Goal: Task Accomplishment & Management: Complete application form

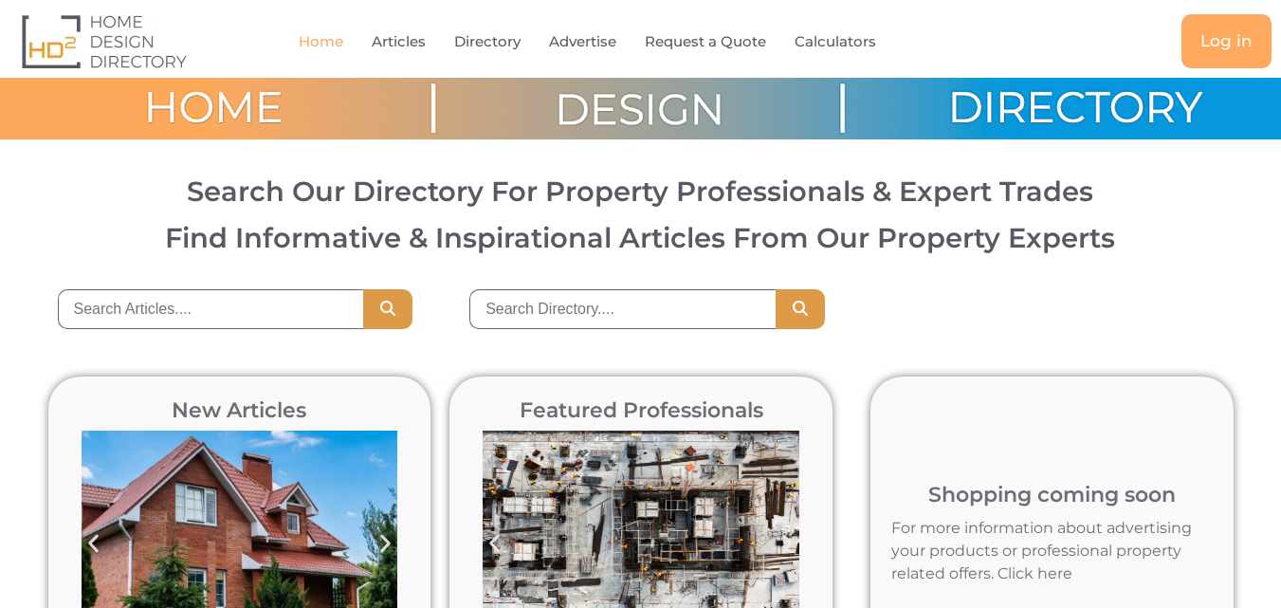
click at [573, 310] on input "search" at bounding box center [622, 309] width 306 height 40
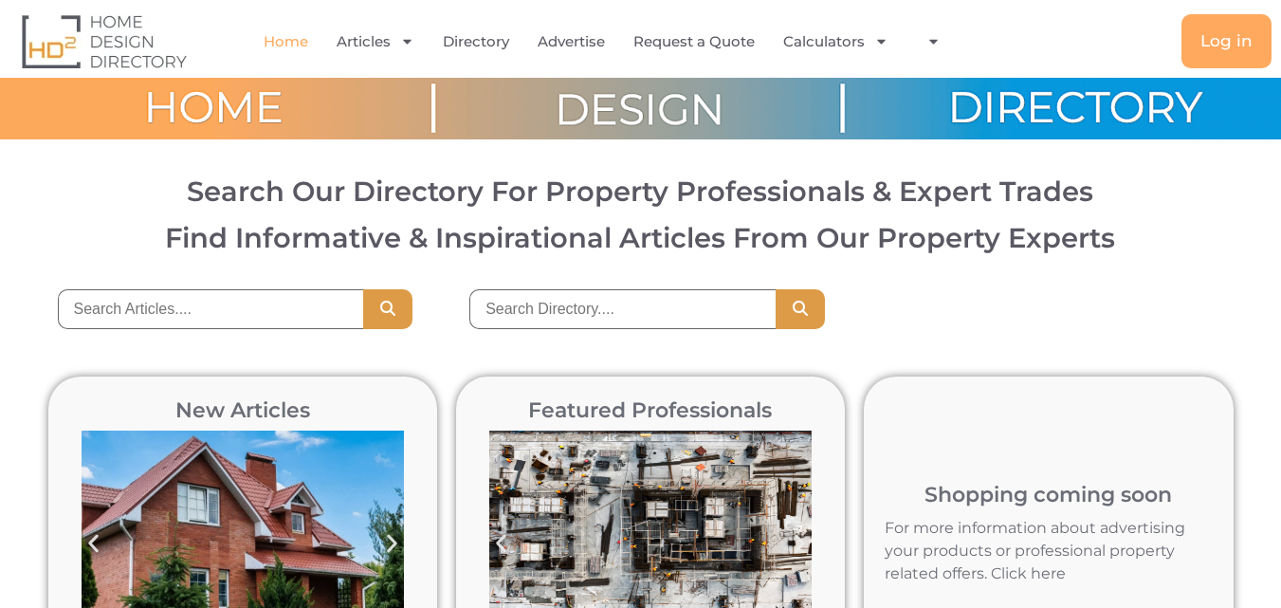
type input "[PERSON_NAME] construction"
click at [815, 313] on button "Search" at bounding box center [800, 309] width 49 height 40
click at [811, 308] on button "Search" at bounding box center [800, 309] width 49 height 40
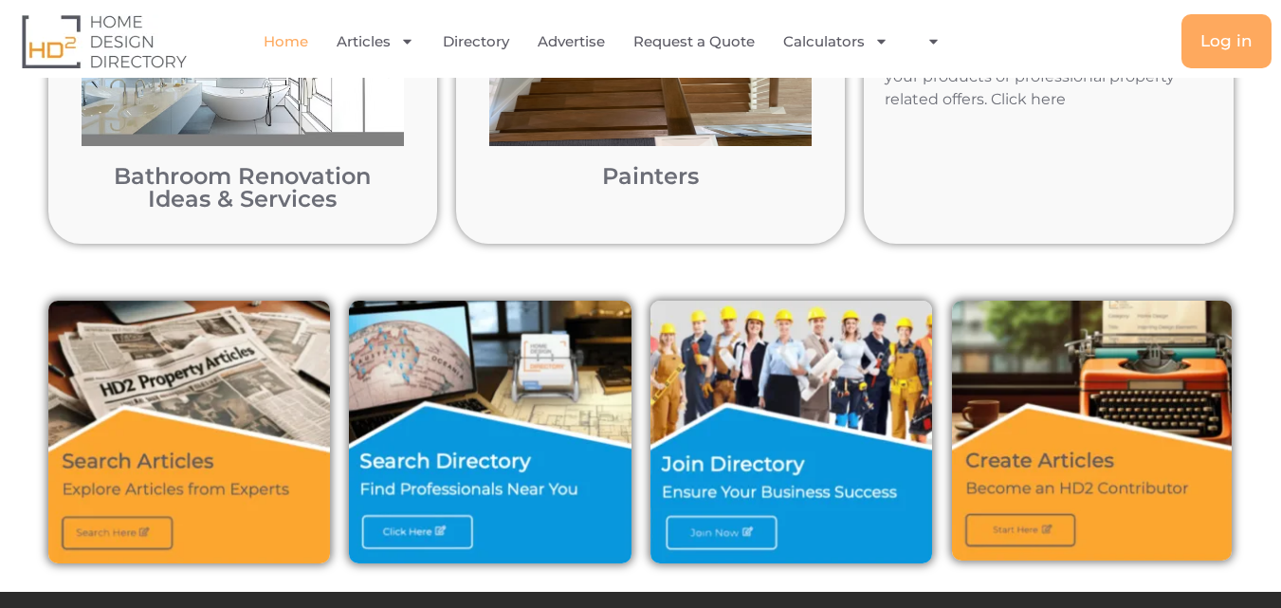
scroll to position [677, 0]
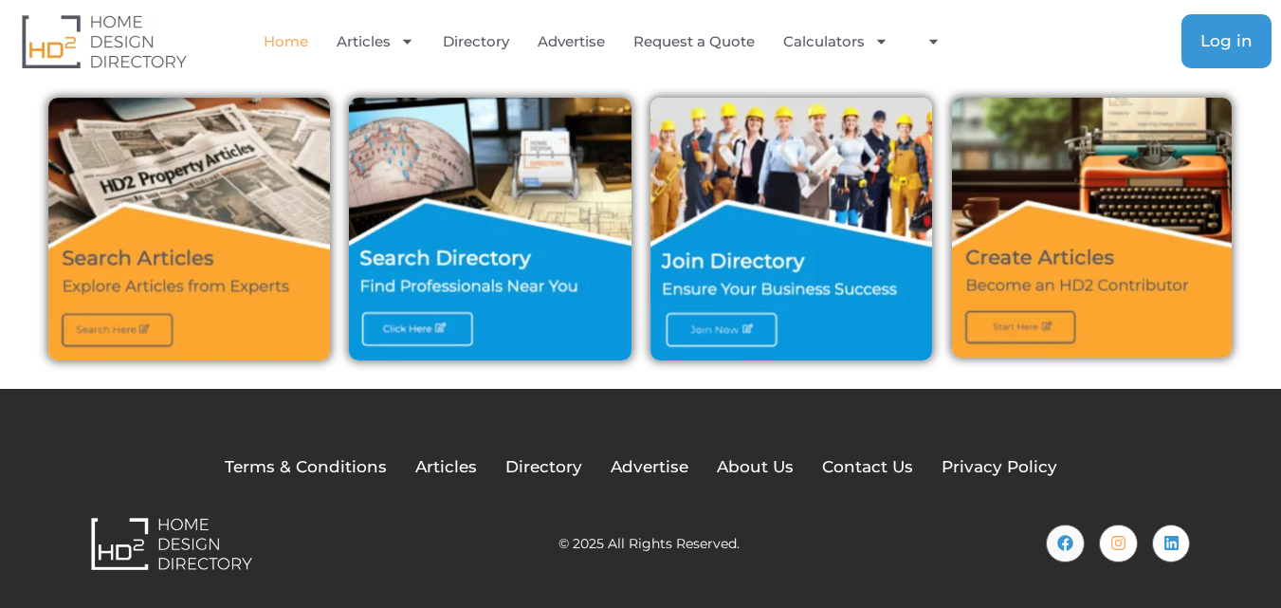
click at [1236, 39] on span "Log in" at bounding box center [1227, 41] width 52 height 16
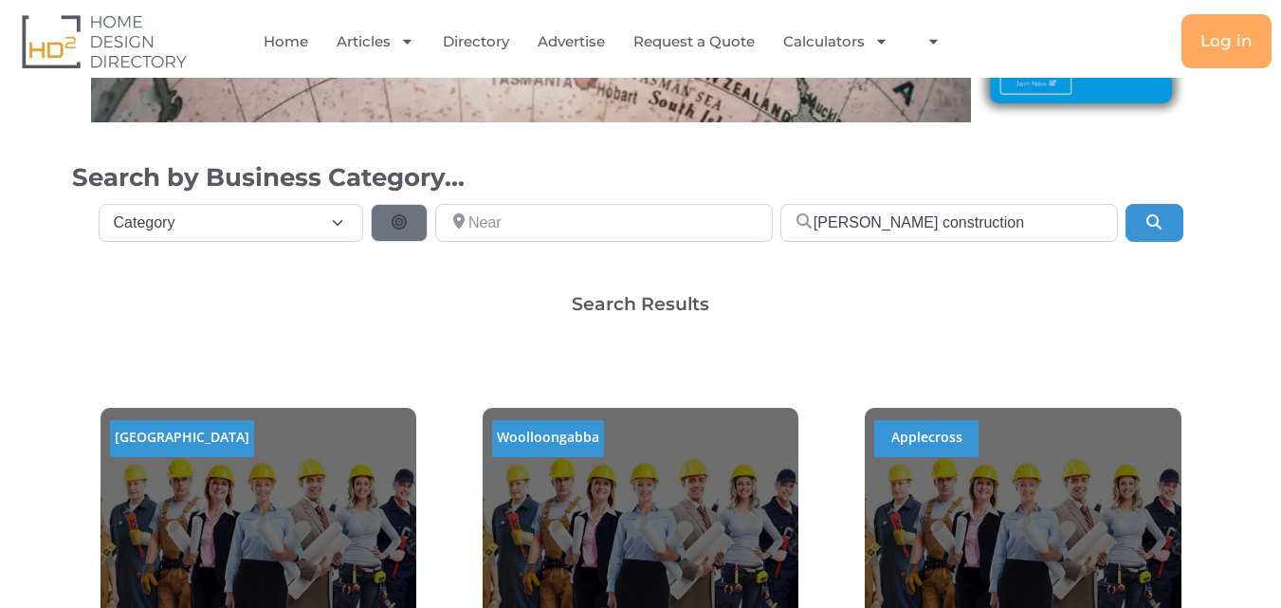
scroll to position [379, 0]
select select "792"
click at [99, 204] on select "Category Category Accounting Antenna Installation & Services Architects Bathroo…" at bounding box center [232, 223] width 266 height 38
click at [558, 221] on input "Near" at bounding box center [604, 223] width 338 height 38
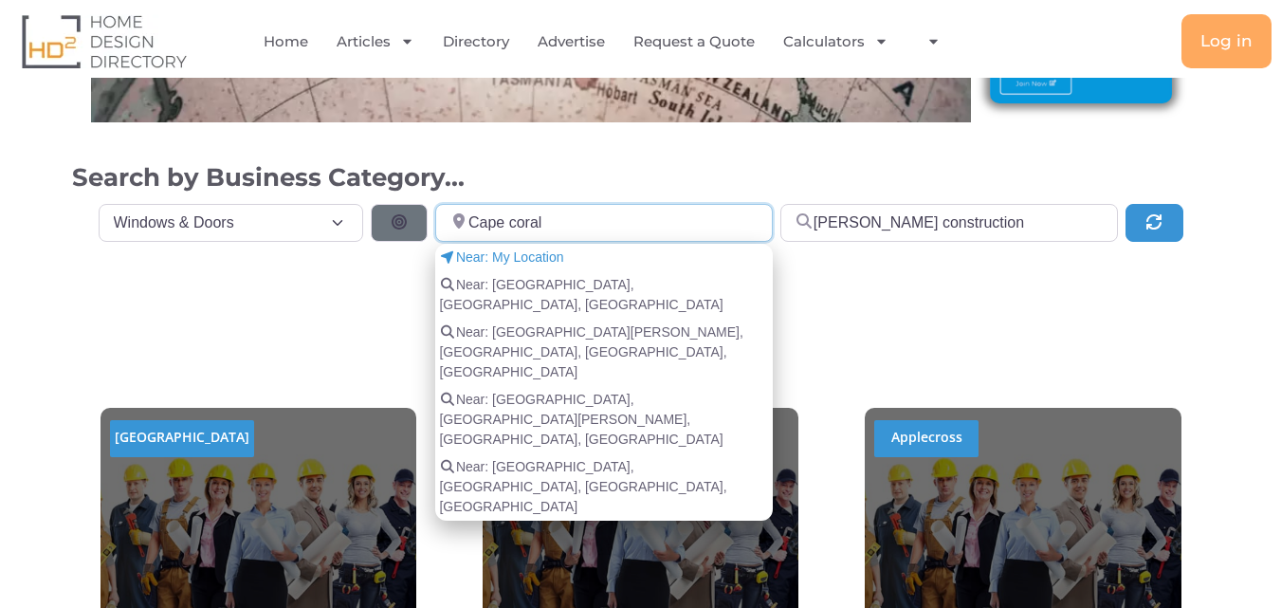
type input "Cape coral"
click at [1056, 292] on div "Category Category Category Accounting Antenna Installation & Services Architect…" at bounding box center [641, 249] width 1138 height 91
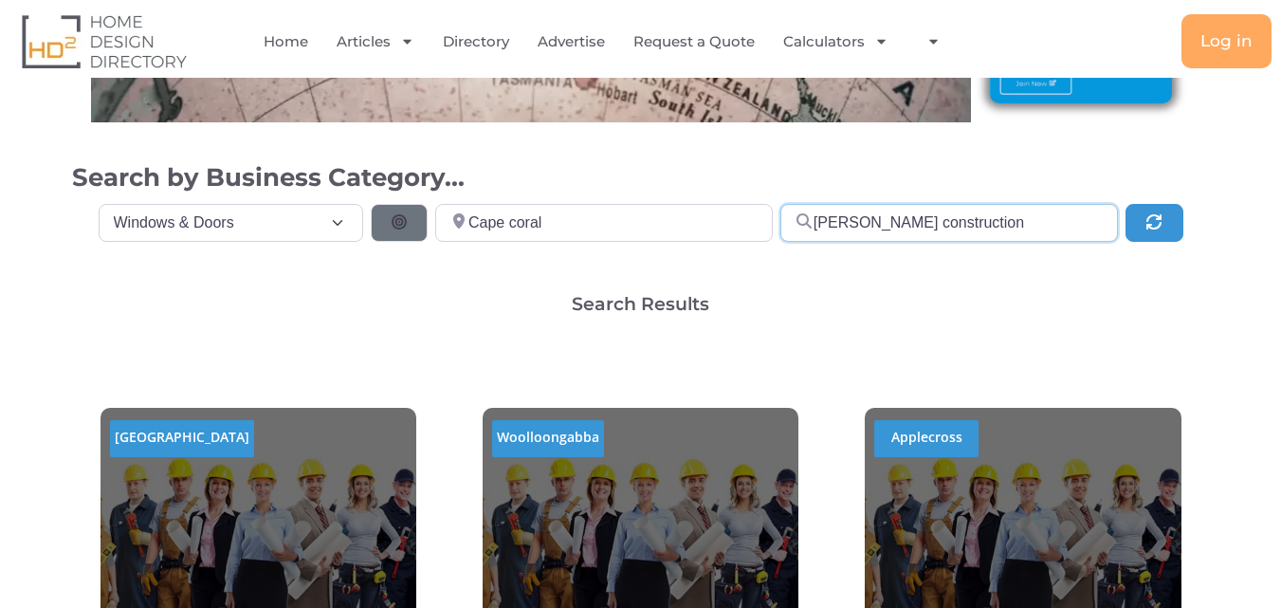
click at [916, 221] on input "Schulte construction" at bounding box center [949, 223] width 338 height 38
click at [926, 281] on div "Category Category Category Accounting Antenna Installation & Services Architect…" at bounding box center [641, 249] width 1138 height 91
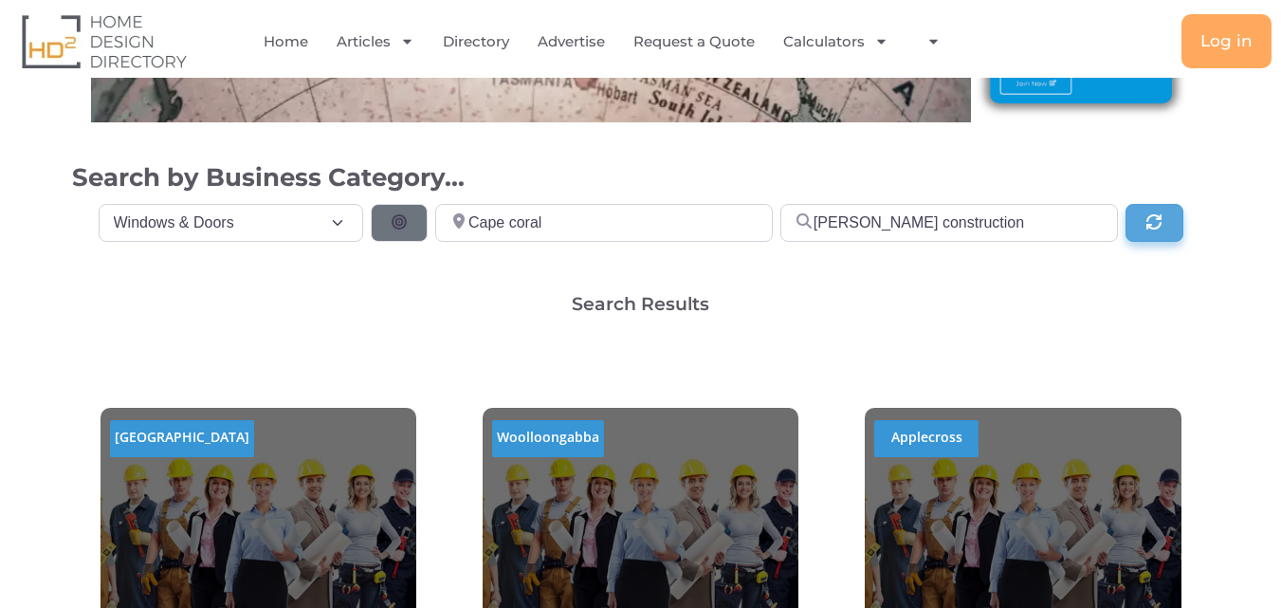
click at [1145, 219] on icon "Search" at bounding box center [1154, 221] width 19 height 15
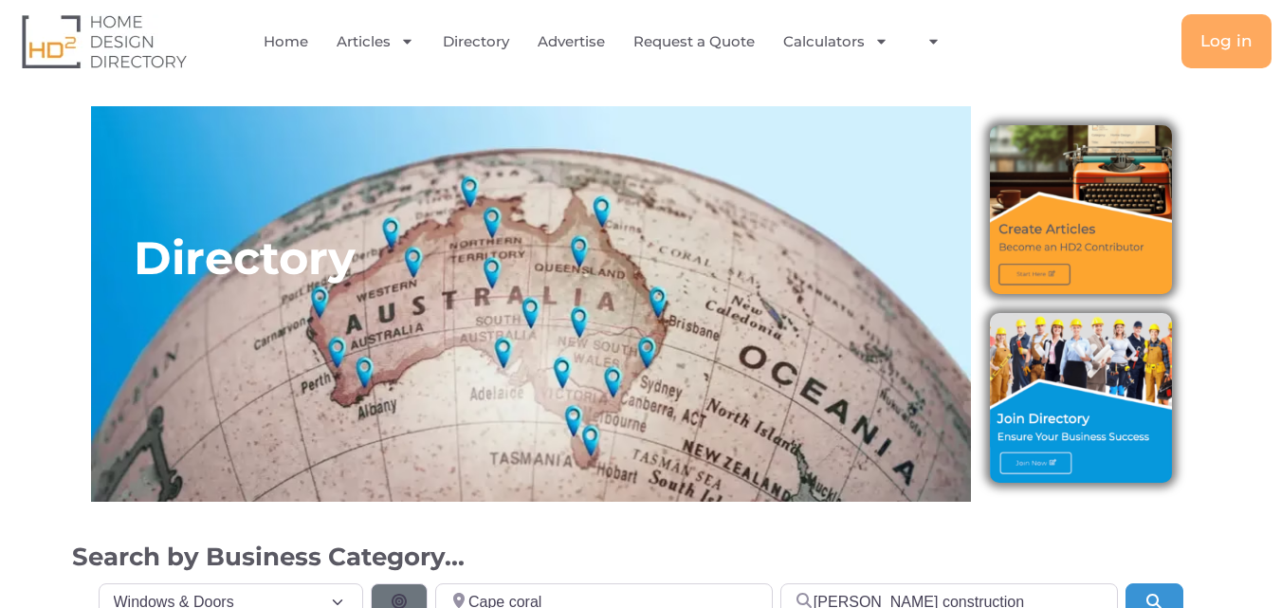
select select "792"
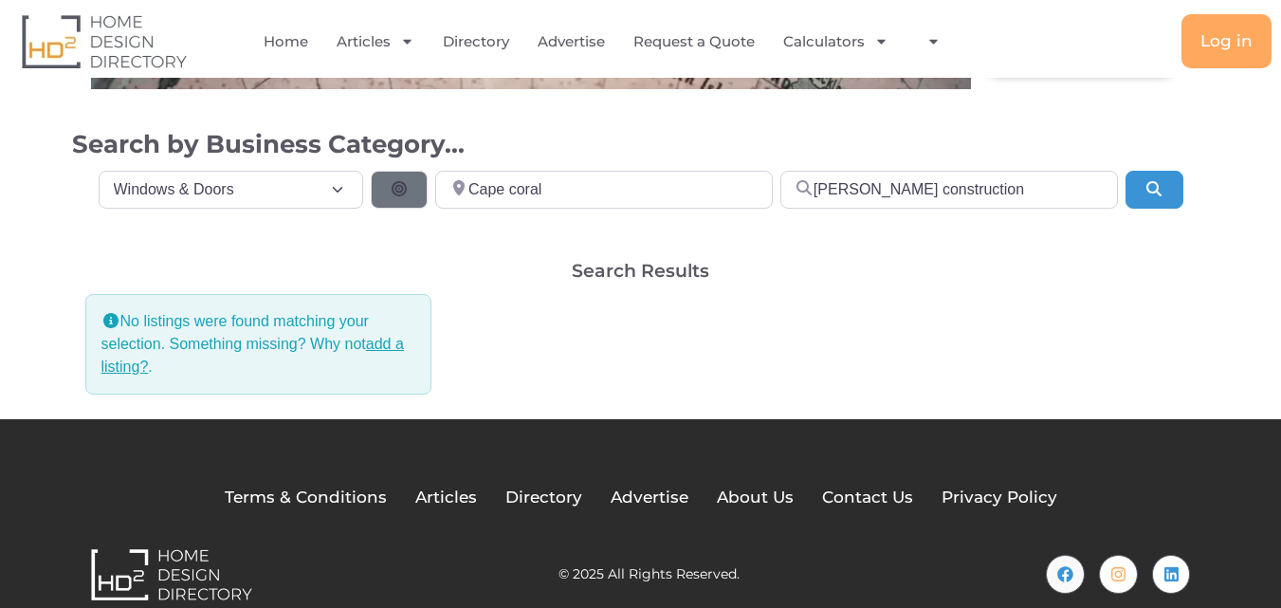
scroll to position [443, 0]
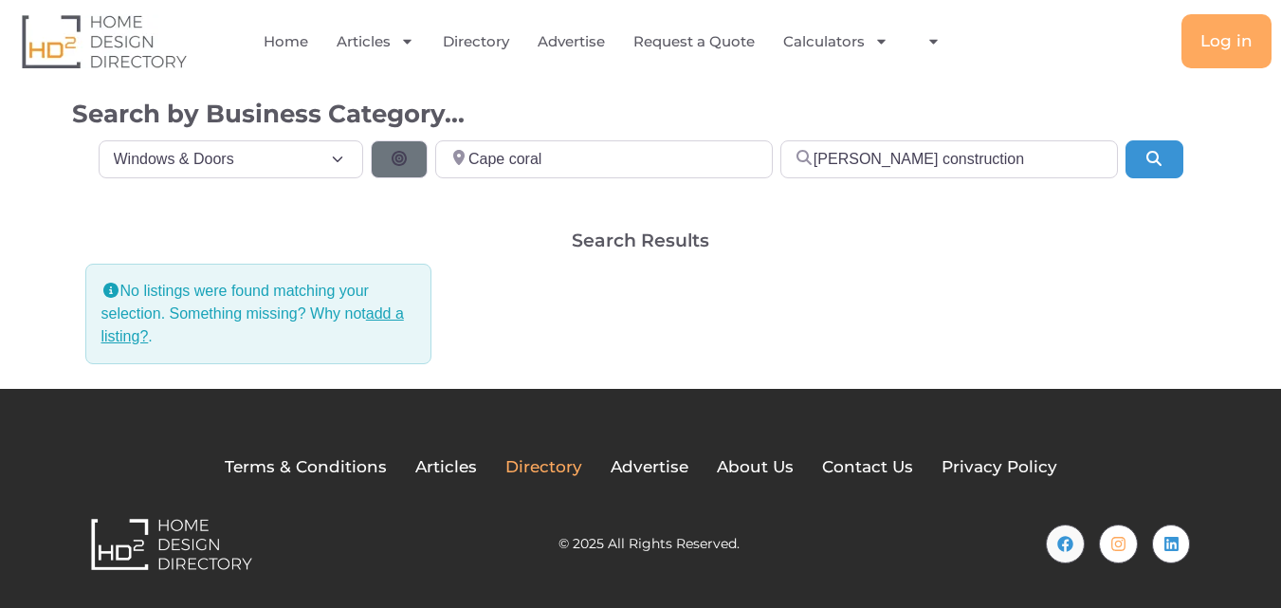
click at [524, 468] on span "Directory" at bounding box center [543, 467] width 77 height 25
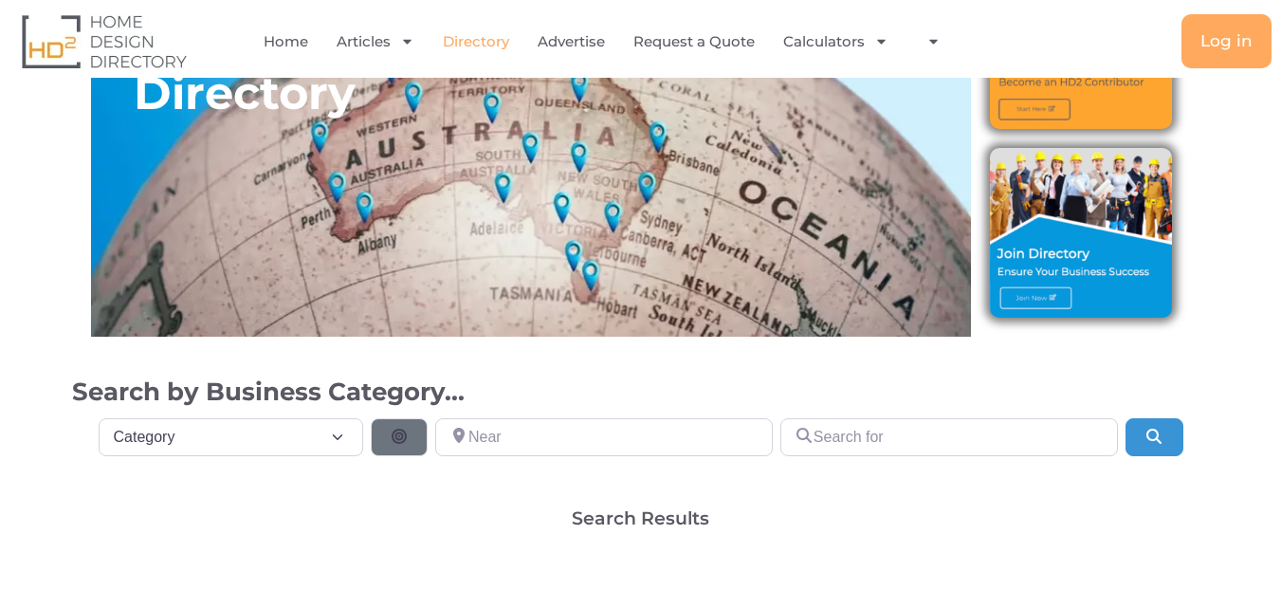
scroll to position [285, 0]
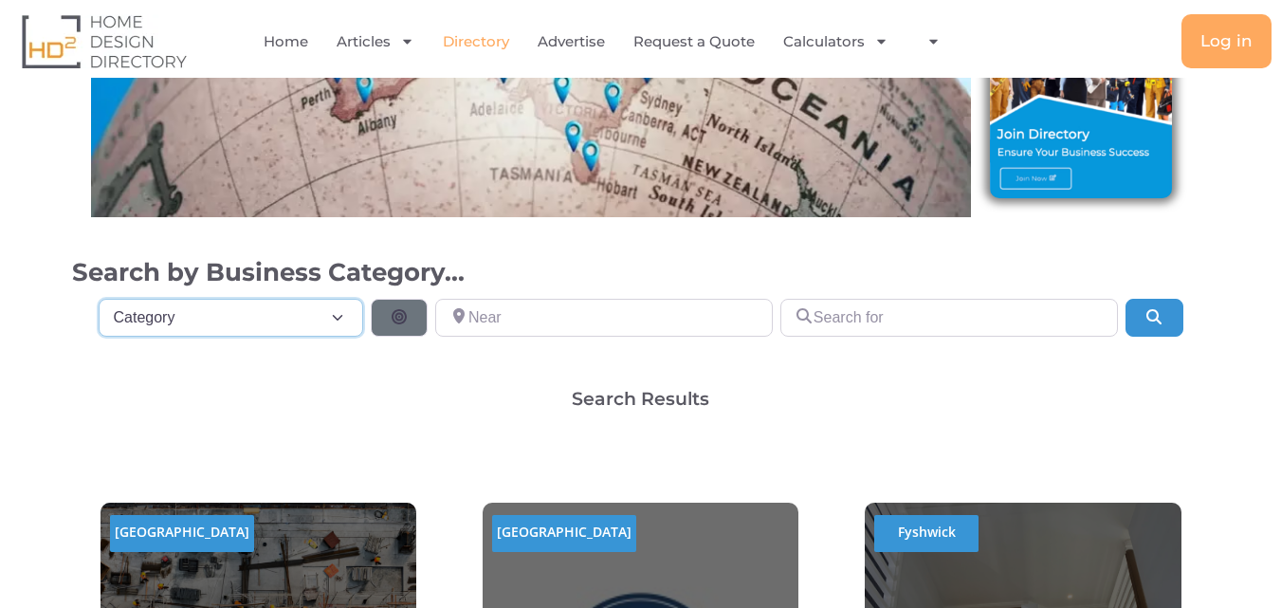
click at [267, 311] on select "Category Category Accounting Antenna Installation & Services Architects Bathroo…" at bounding box center [232, 318] width 266 height 38
select select "792"
click at [99, 299] on select "Category Category Accounting Antenna Installation & Services Architects Bathroo…" at bounding box center [232, 318] width 266 height 38
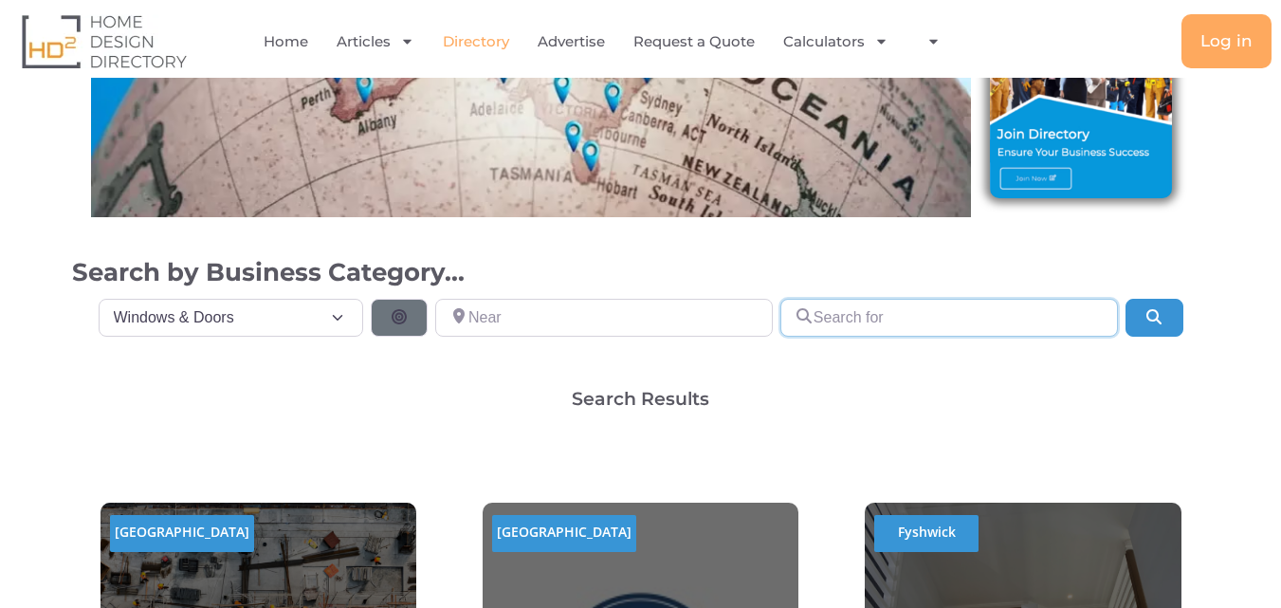
click at [909, 316] on input "Search for" at bounding box center [949, 318] width 338 height 38
type input "Schulte"
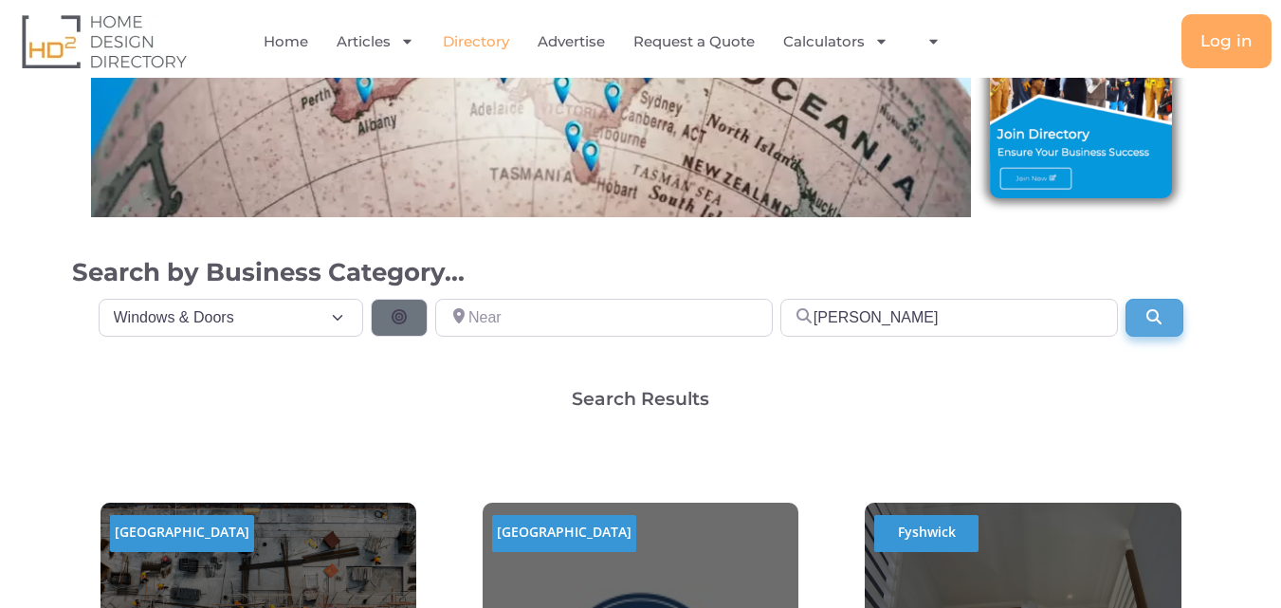
click at [1157, 313] on icon "Search" at bounding box center [1154, 316] width 19 height 15
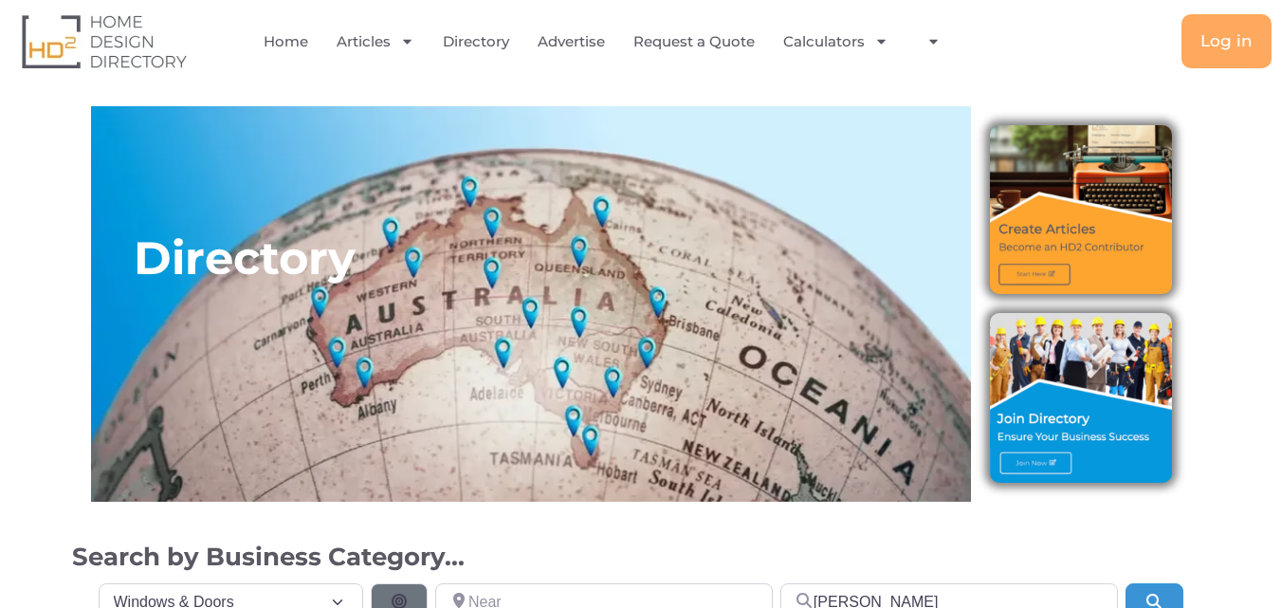
select select "792"
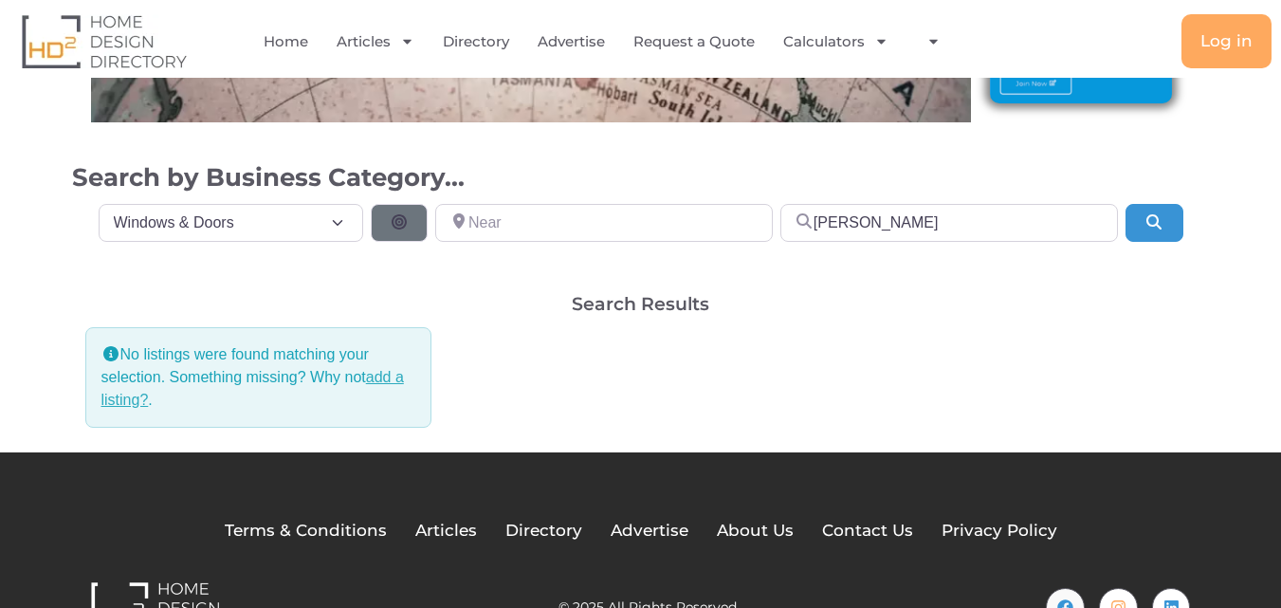
click at [385, 378] on link "add a listing?" at bounding box center [252, 388] width 303 height 39
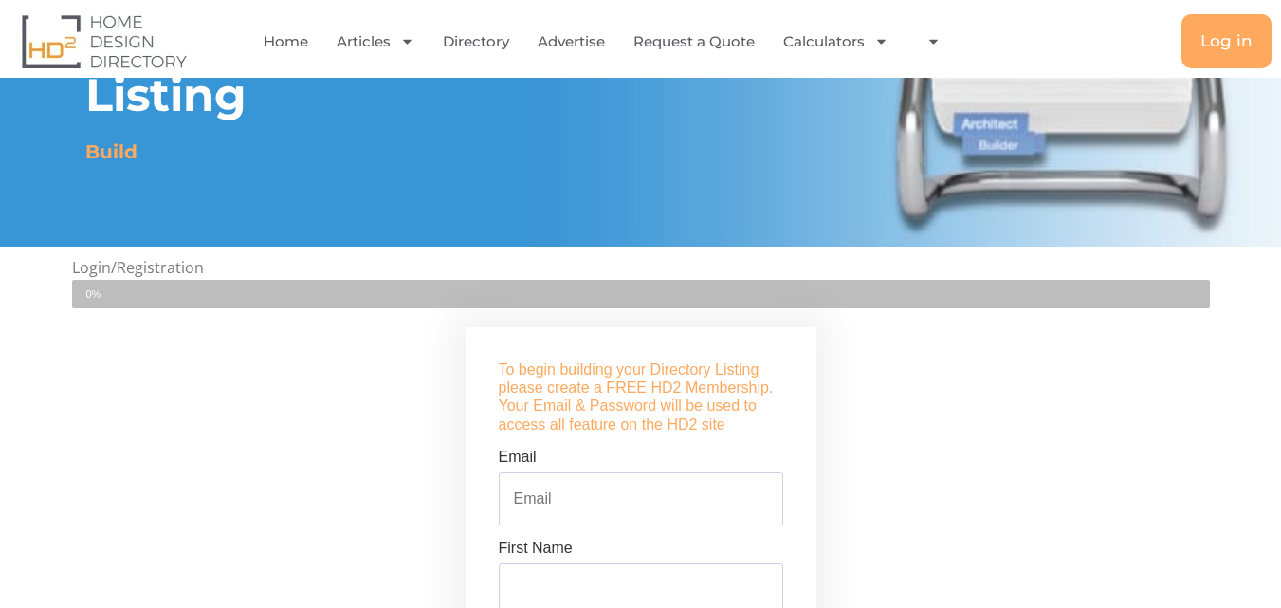
scroll to position [285, 0]
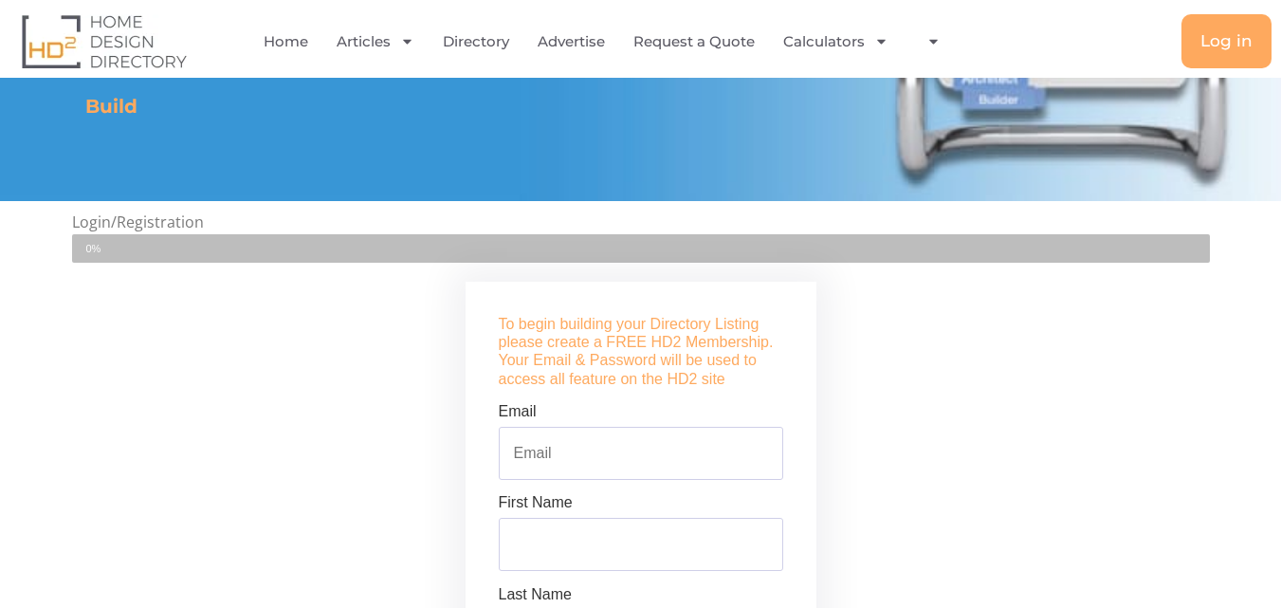
drag, startPoint x: 658, startPoint y: 345, endPoint x: 675, endPoint y: 345, distance: 17.1
click at [675, 345] on h4 "To begin building your Directory Listing please create a FREE HD2 Membership. Y…" at bounding box center [641, 351] width 285 height 73
click at [669, 374] on h4 "To begin building your Directory Listing please create a FREE HD2 Membership. Y…" at bounding box center [641, 351] width 285 height 73
click at [667, 387] on h4 "To begin building your Directory Listing please create a FREE HD2 Membership. Y…" at bounding box center [641, 351] width 285 height 73
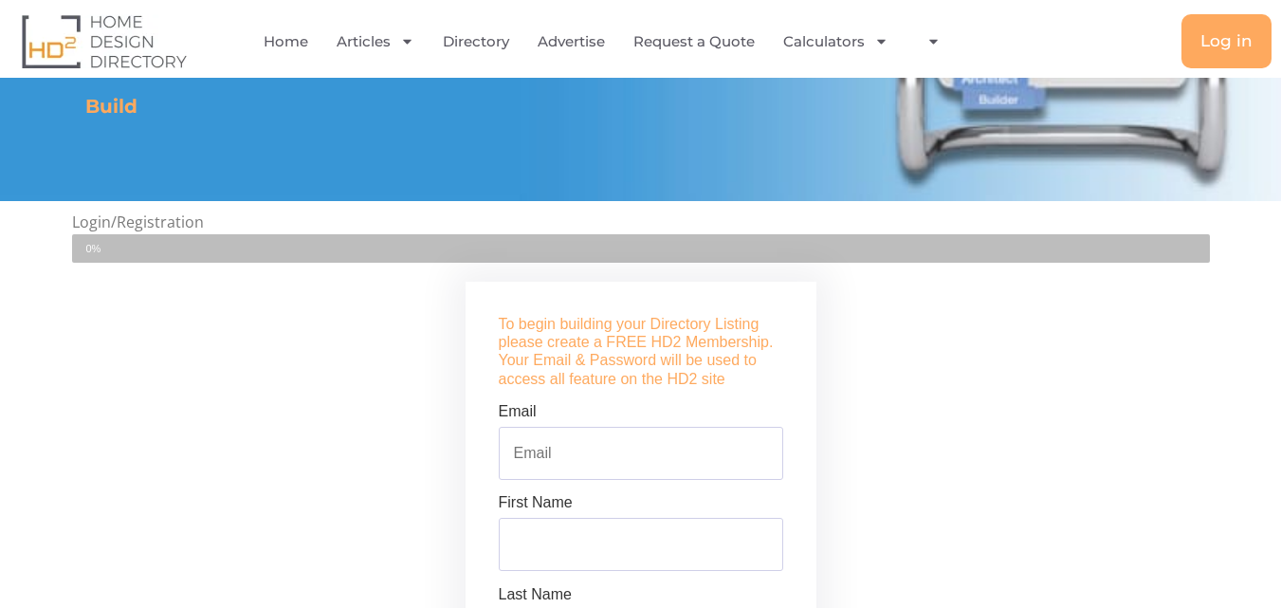
click at [612, 391] on div "To begin building your Directory Listing please create a FREE HD2 Membership. Y…" at bounding box center [641, 565] width 351 height 567
click at [476, 235] on div "0%" at bounding box center [641, 248] width 1138 height 28
click at [486, 251] on div "0%" at bounding box center [641, 248] width 1138 height 28
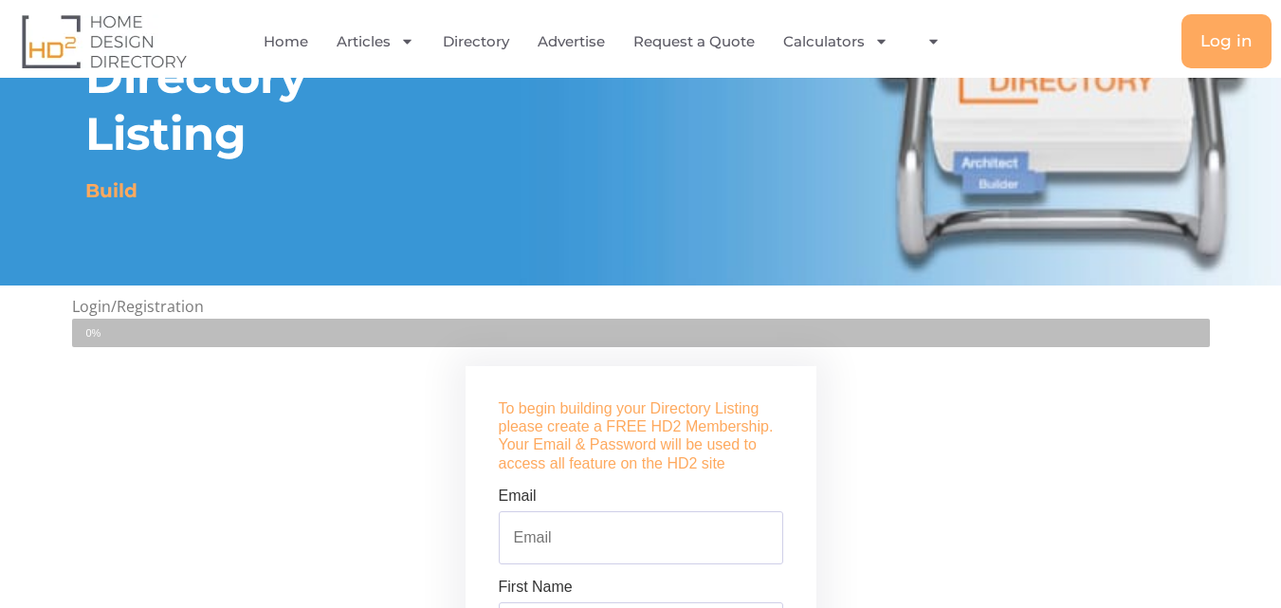
scroll to position [190, 0]
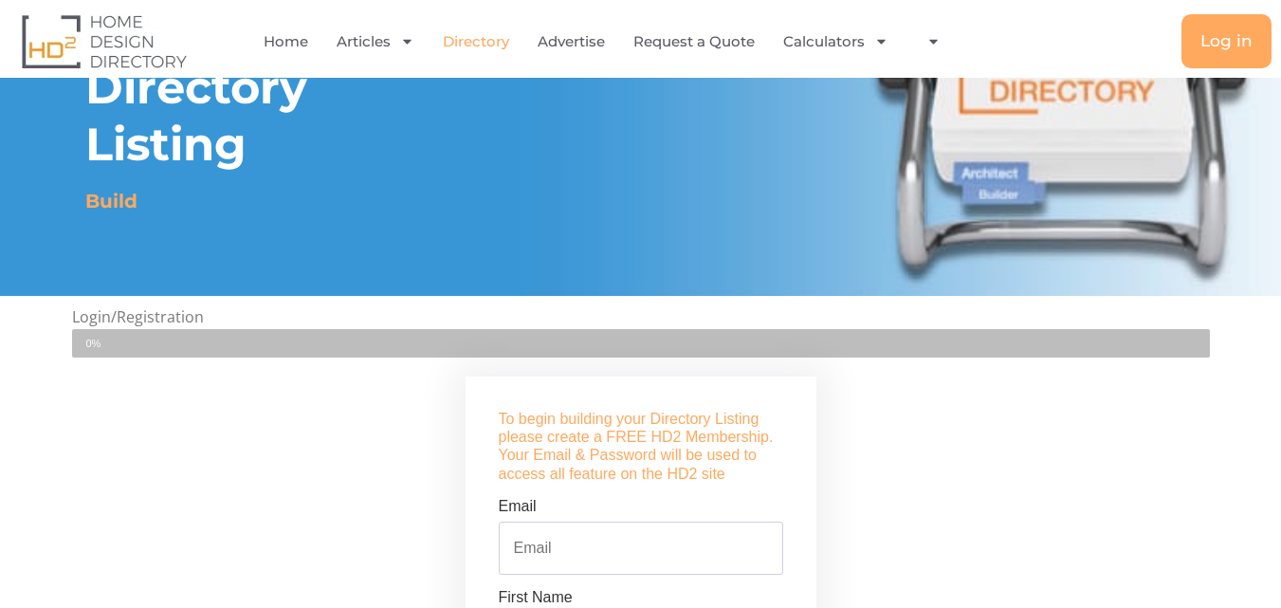
click at [481, 42] on link "Directory" at bounding box center [476, 42] width 66 height 44
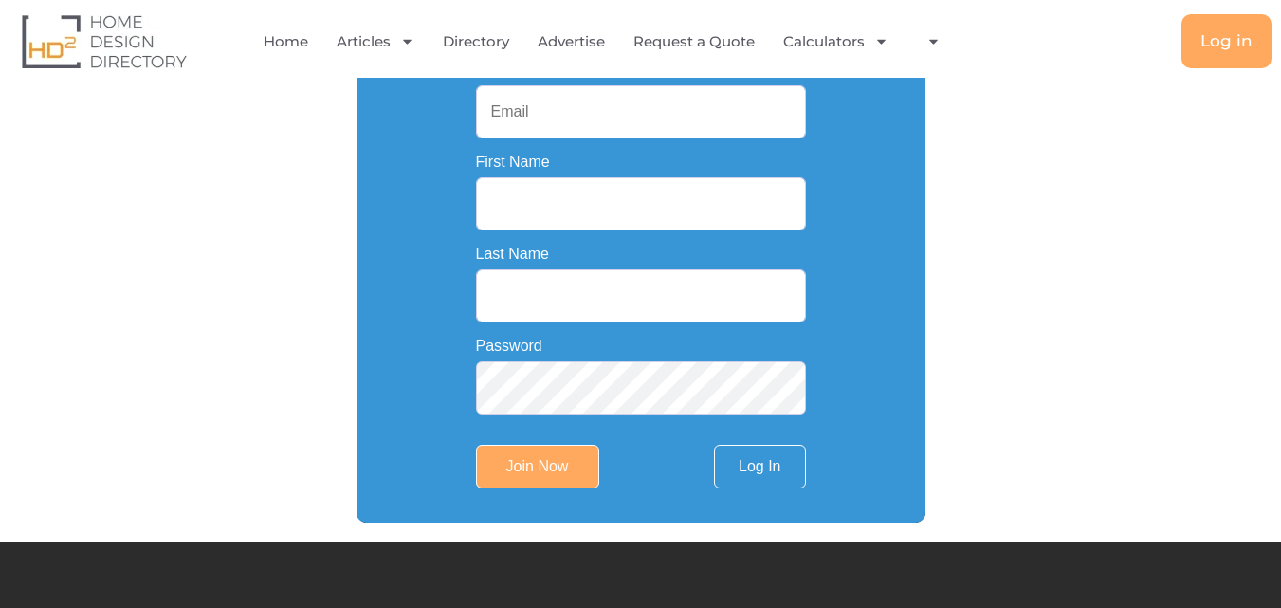
scroll to position [664, 0]
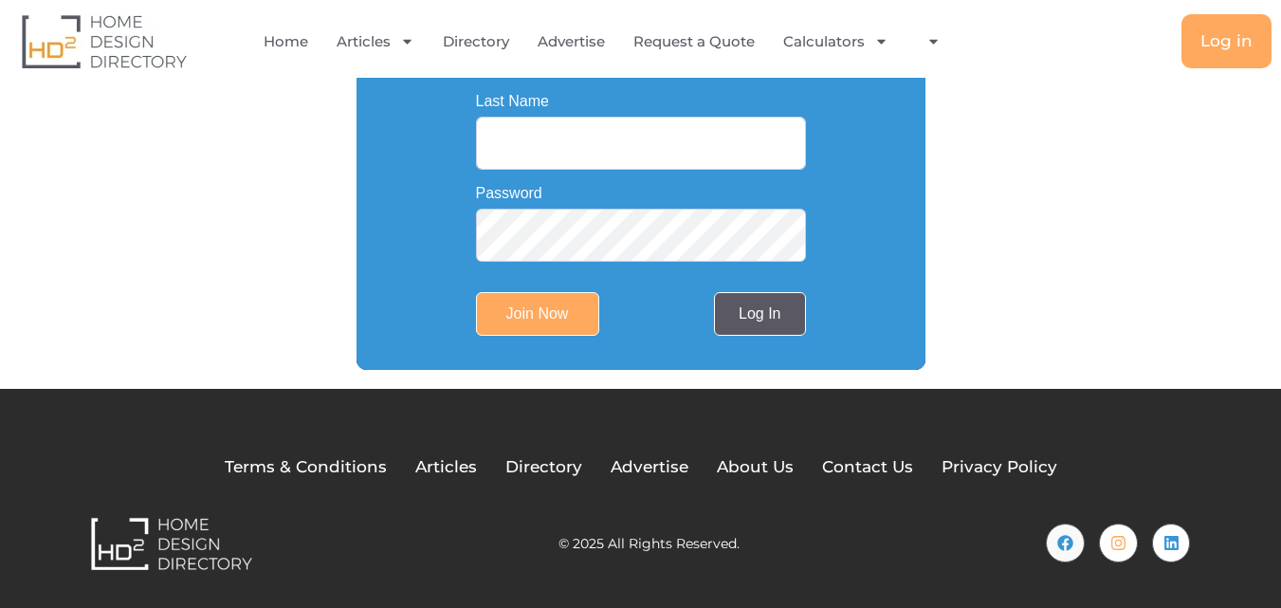
click at [749, 317] on link "Log In" at bounding box center [759, 314] width 91 height 44
click at [0, 0] on link "Join Now" at bounding box center [0, 0] width 0 height 0
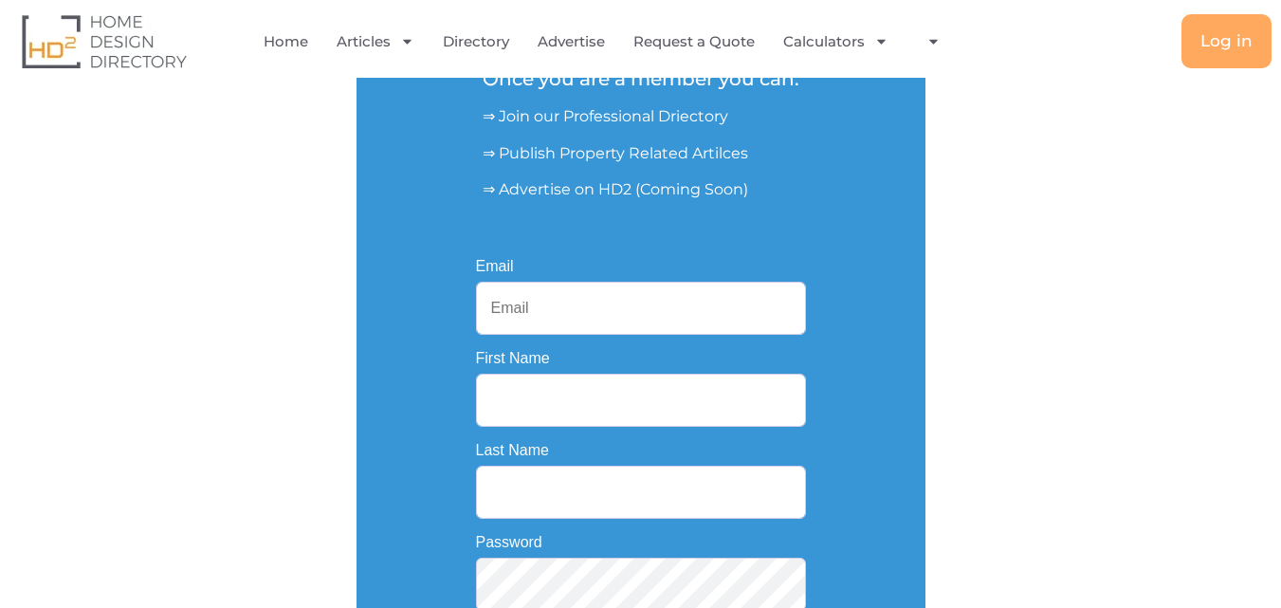
scroll to position [308, 0]
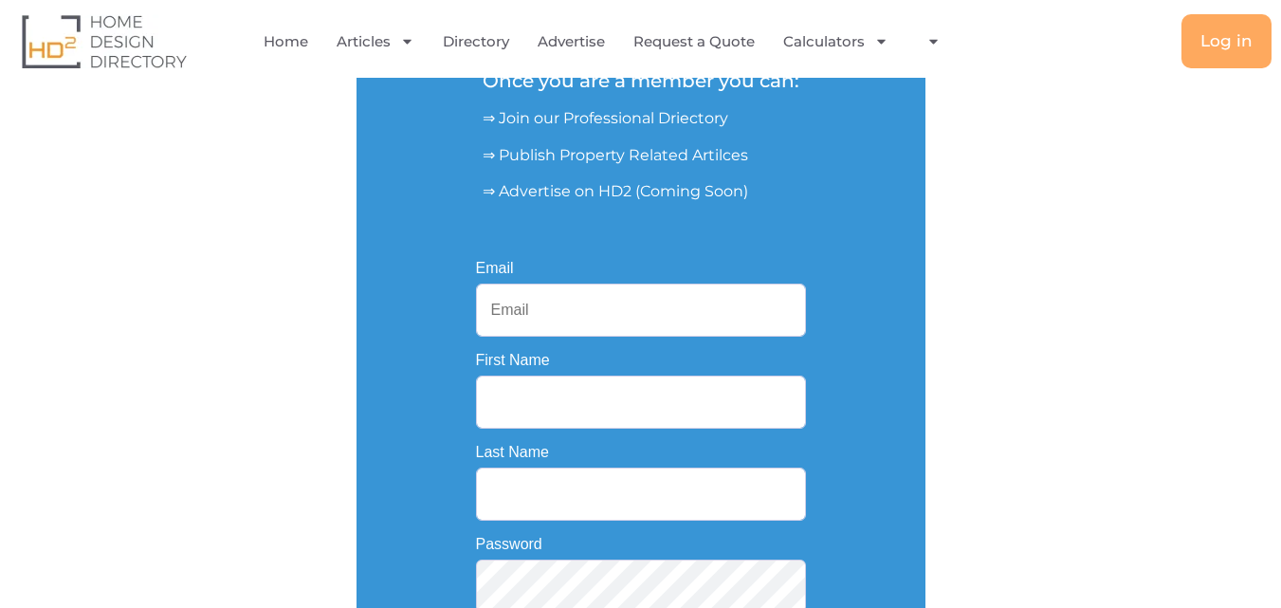
click at [598, 306] on input "Email" at bounding box center [641, 310] width 330 height 53
type input "[EMAIL_ADDRESS][DOMAIN_NAME]"
type input "[PERSON_NAME]"
type input "Coram"
drag, startPoint x: 535, startPoint y: 398, endPoint x: 349, endPoint y: 395, distance: 185.9
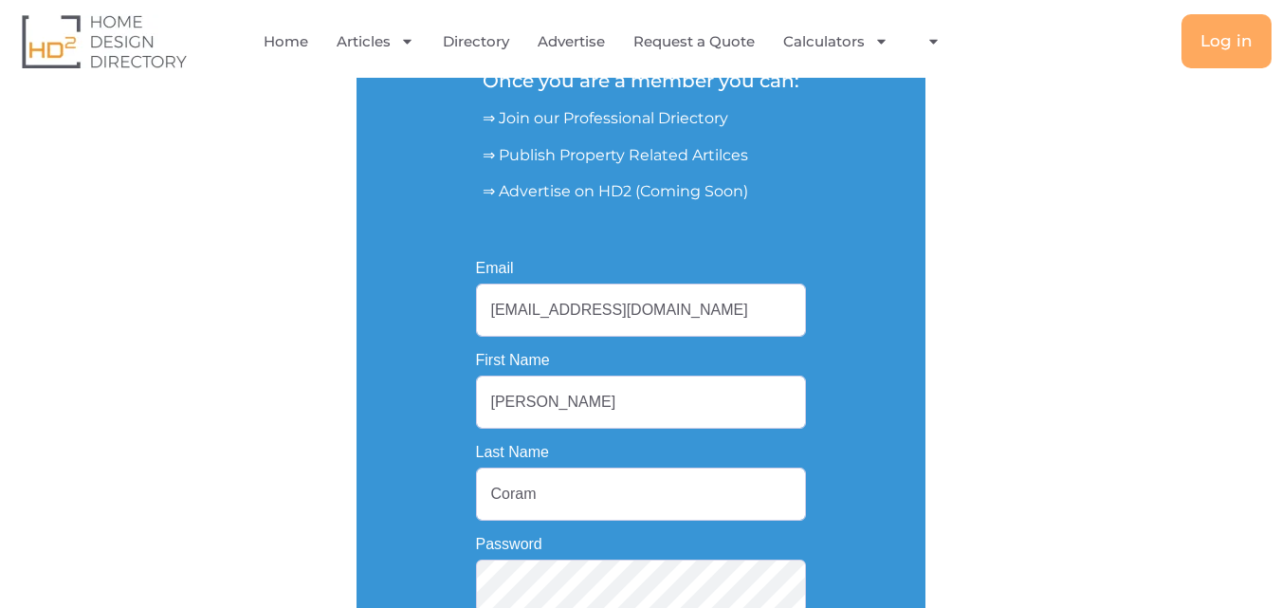
click at [349, 395] on div "HD2 Membership Is Free Once you are a member you can: ⇒ Join our Professional D…" at bounding box center [641, 245] width 1138 height 951
click at [348, 395] on div "HD2 Membership Is Free Once you are a member you can: ⇒ Join our Professional D…" at bounding box center [641, 245] width 1138 height 951
drag, startPoint x: 536, startPoint y: 414, endPoint x: 475, endPoint y: 394, distance: 64.2
click at [536, 414] on input "[PERSON_NAME]" at bounding box center [641, 402] width 330 height 53
drag, startPoint x: 475, startPoint y: 394, endPoint x: 436, endPoint y: 388, distance: 39.3
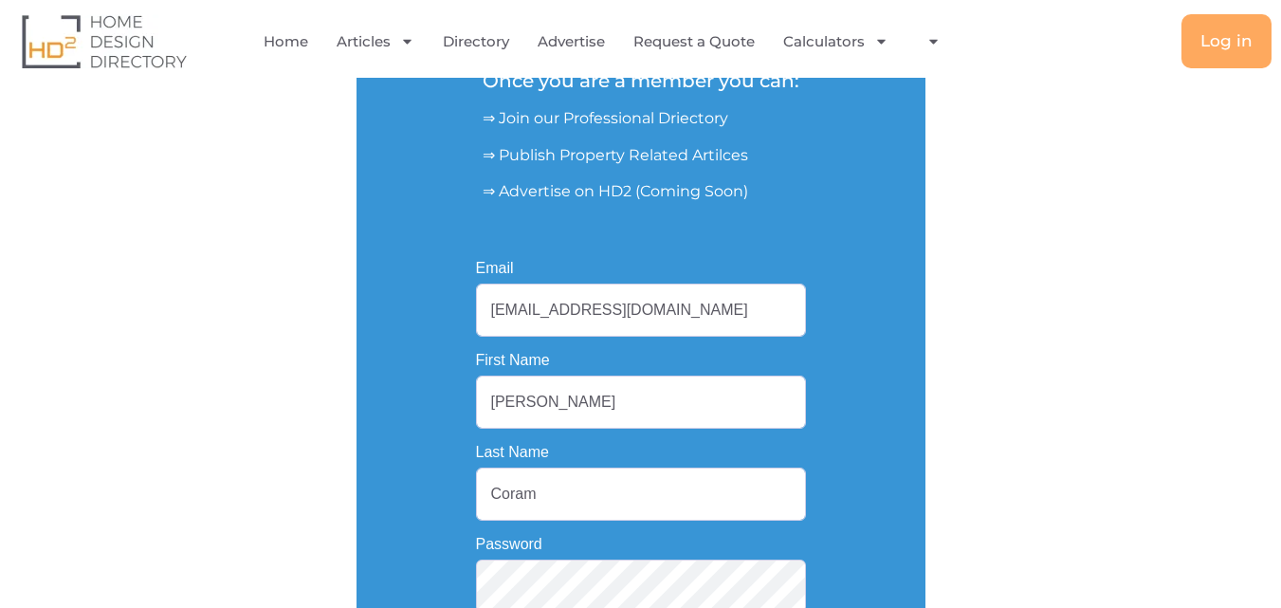
click at [440, 389] on div "Username or Email Address Password Remember Me Forgot Password? Log In Join Now…" at bounding box center [641, 474] width 569 height 494
click at [436, 388] on div "Username or Email Address Password Remember Me Forgot Password? Log In Join Now…" at bounding box center [641, 474] width 569 height 494
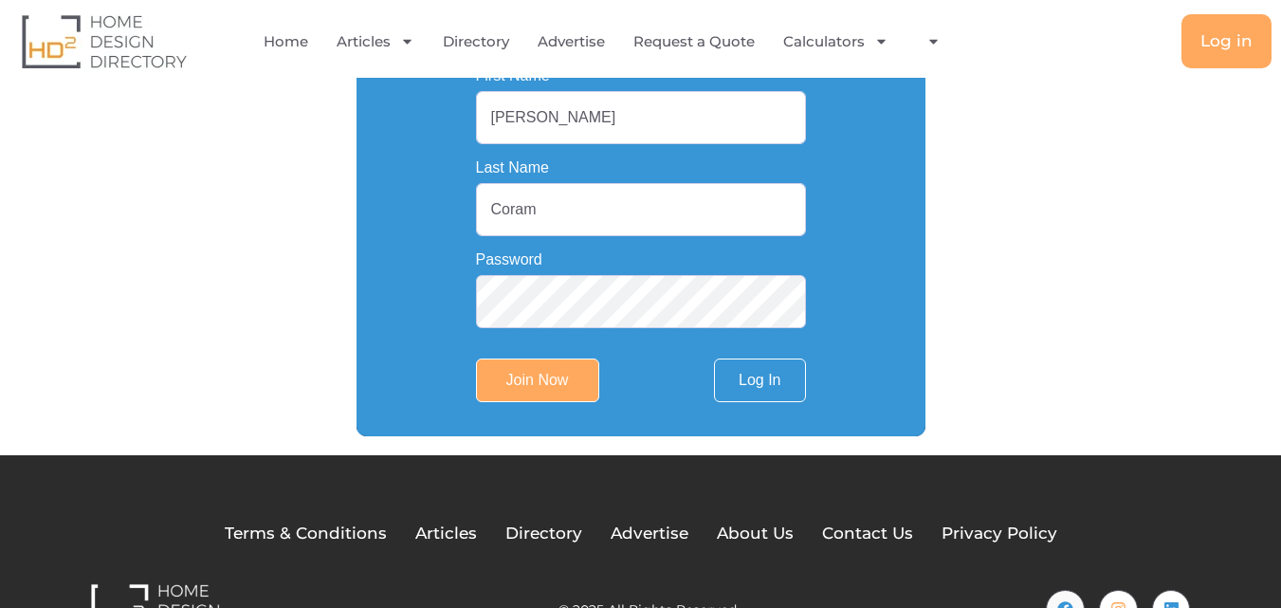
scroll to position [498, 0]
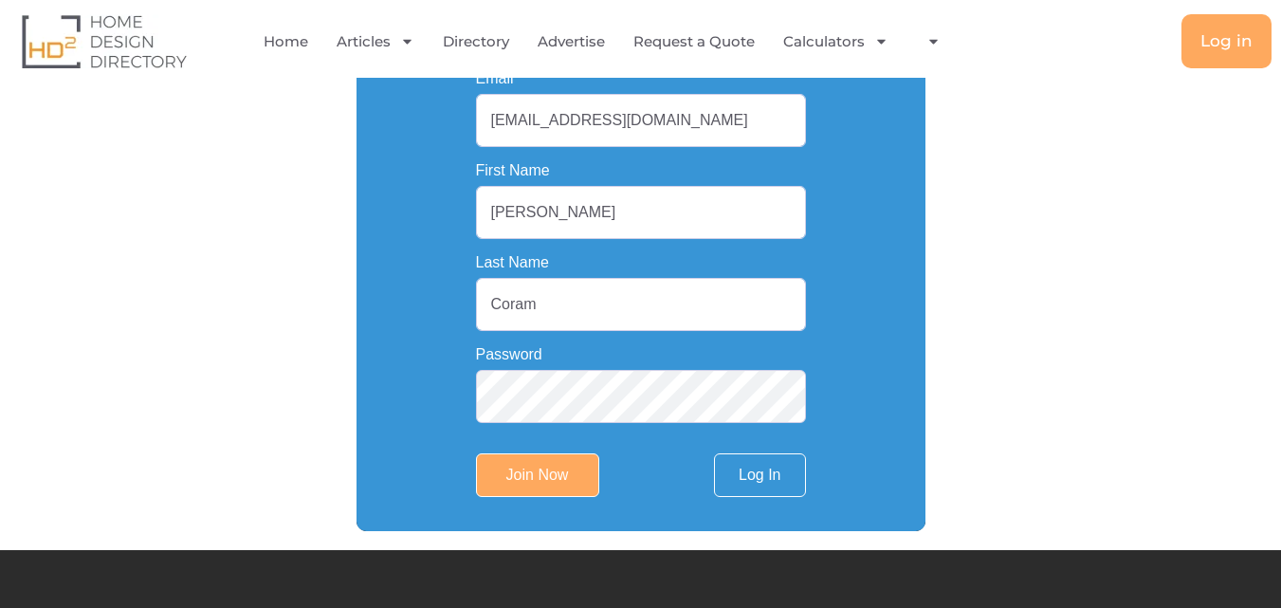
drag, startPoint x: 525, startPoint y: 216, endPoint x: 0, endPoint y: 105, distance: 537.0
click at [0, 105] on section "HD2 Membership Is Free Once you are a member you can: ⇒ Join our Professional D…" at bounding box center [640, 55] width 1281 height 951
type input "Schulte"
drag, startPoint x: 553, startPoint y: 317, endPoint x: 473, endPoint y: 305, distance: 80.5
click at [473, 305] on div "Email schulteconstructionseo@gmail.com First Name Schulte Last Name Coram Passw…" at bounding box center [641, 284] width 396 height 492
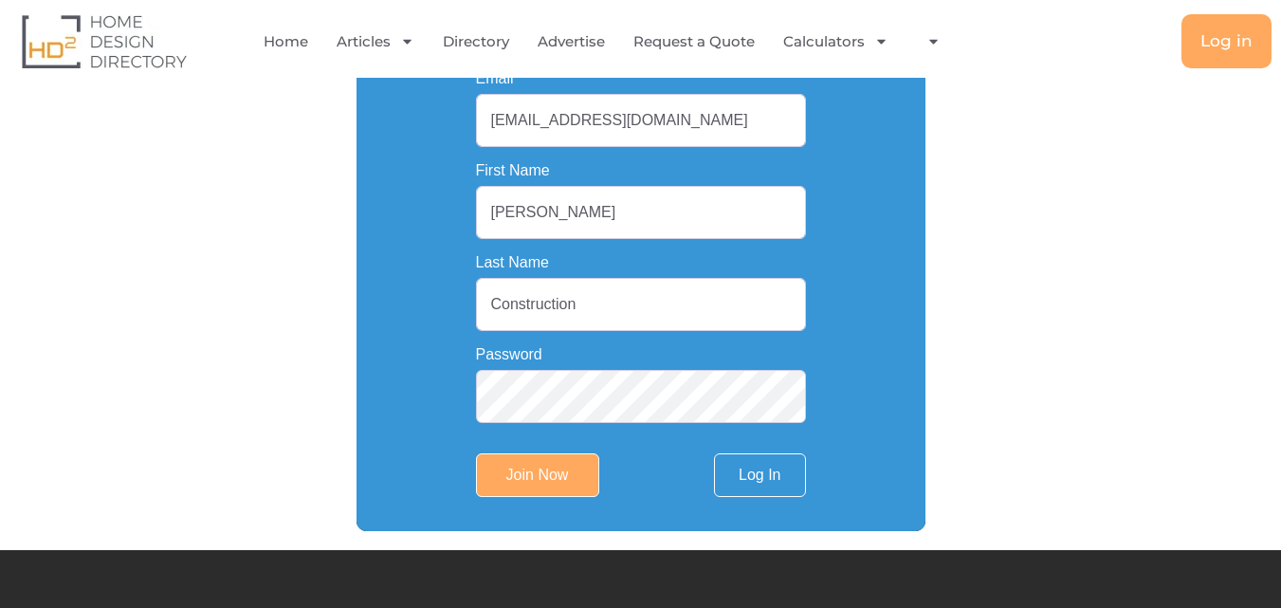
type input "Construction"
click at [523, 483] on input "Join Now" at bounding box center [537, 475] width 123 height 44
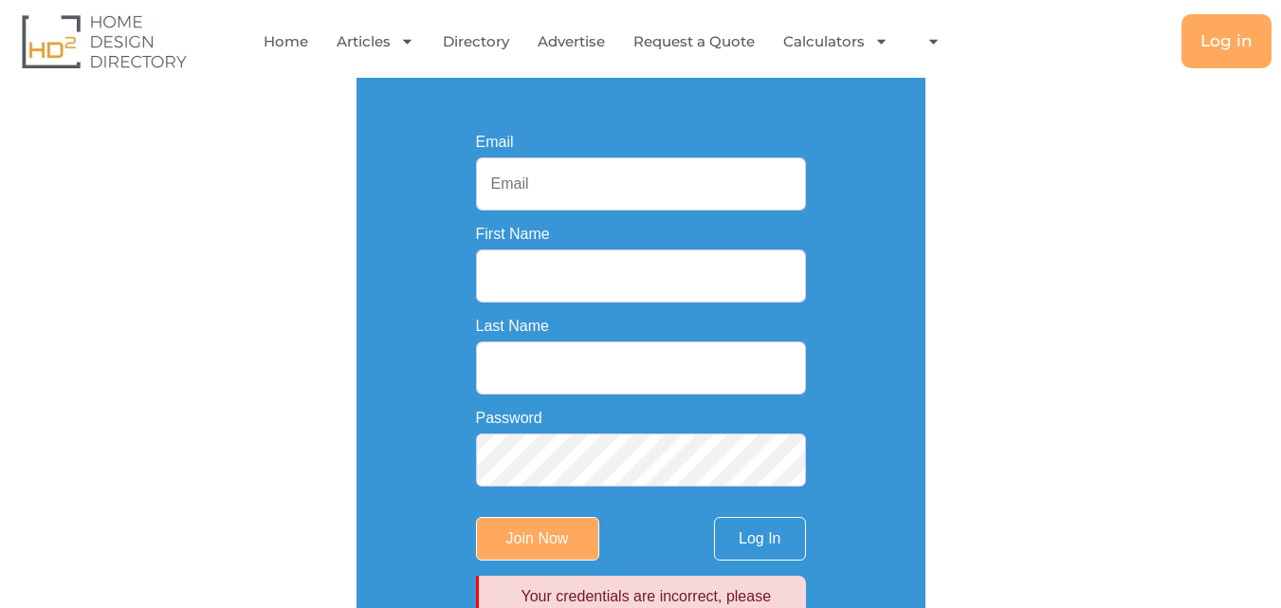
scroll to position [379, 0]
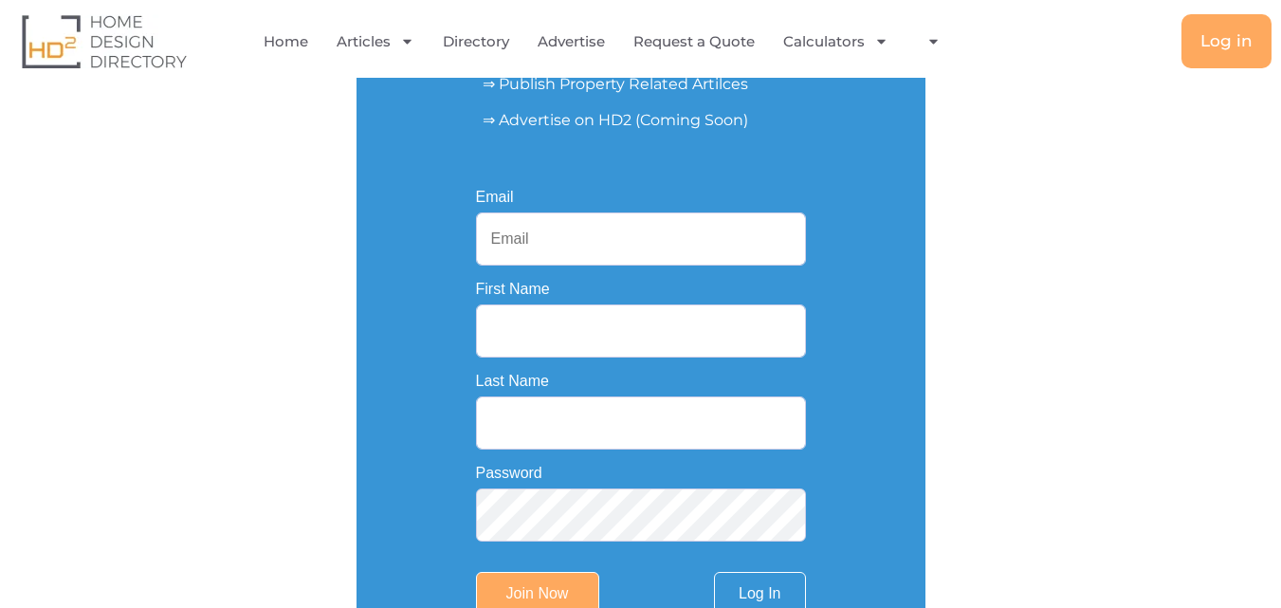
click at [567, 223] on input "Email" at bounding box center [641, 238] width 330 height 53
type input "[EMAIL_ADDRESS][DOMAIN_NAME]"
type input "[PERSON_NAME]"
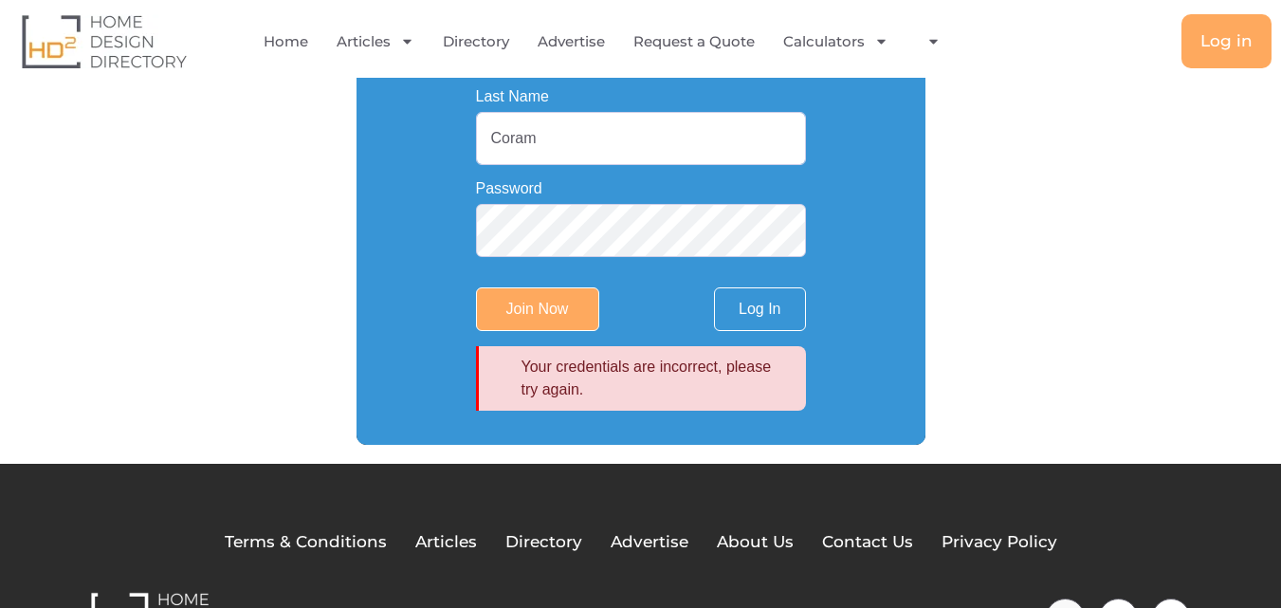
type input "[EMAIL_ADDRESS][DOMAIN_NAME]"
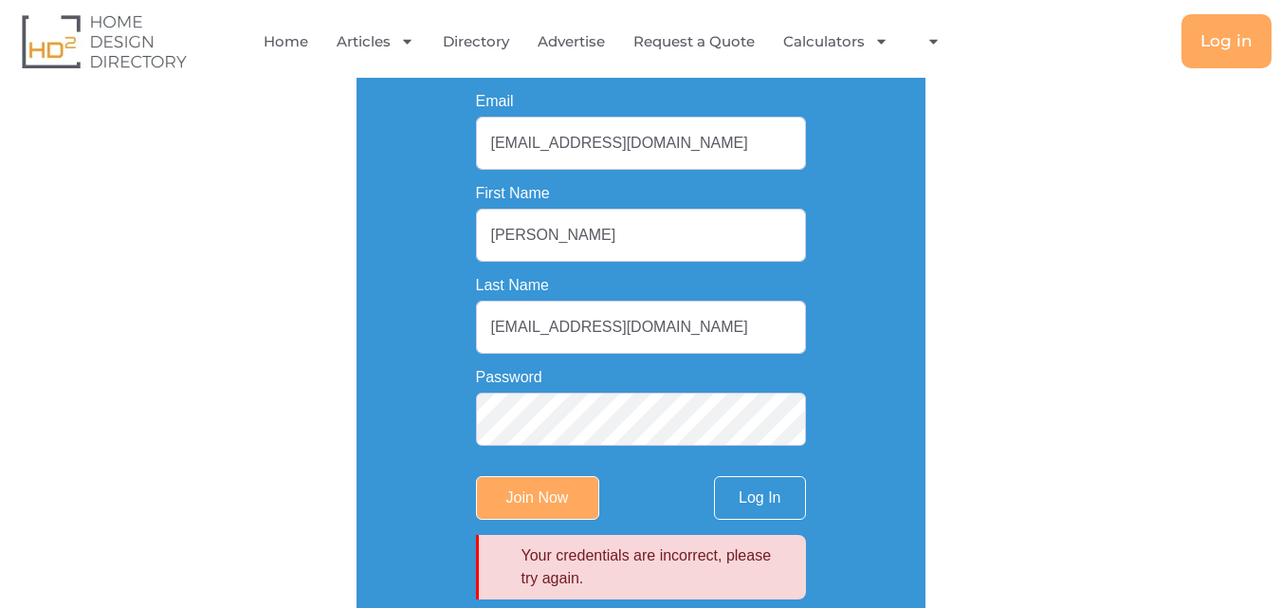
scroll to position [474, 0]
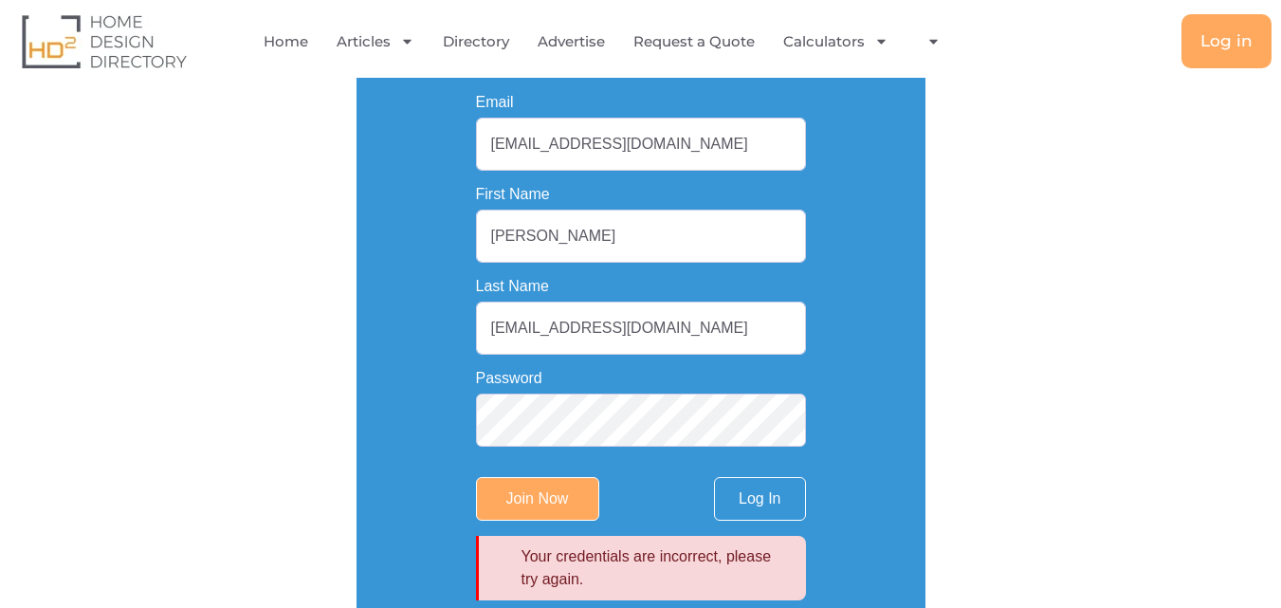
click at [453, 410] on div "Email [EMAIL_ADDRESS][DOMAIN_NAME] First Name [PERSON_NAME] Last Name [EMAIL_AD…" at bounding box center [641, 348] width 396 height 572
click at [453, 409] on div "Email [EMAIL_ADDRESS][DOMAIN_NAME] First Name [PERSON_NAME] Last Name [EMAIL_AD…" at bounding box center [641, 348] width 396 height 572
click at [428, 409] on div "Your credentials are incorrect, please try again. Username or Email Address [EM…" at bounding box center [641, 348] width 569 height 574
click at [1035, 378] on div "HD2 Membership Is Free Once you are a member you can: ⇒ Join our Professional D…" at bounding box center [641, 119] width 1138 height 1031
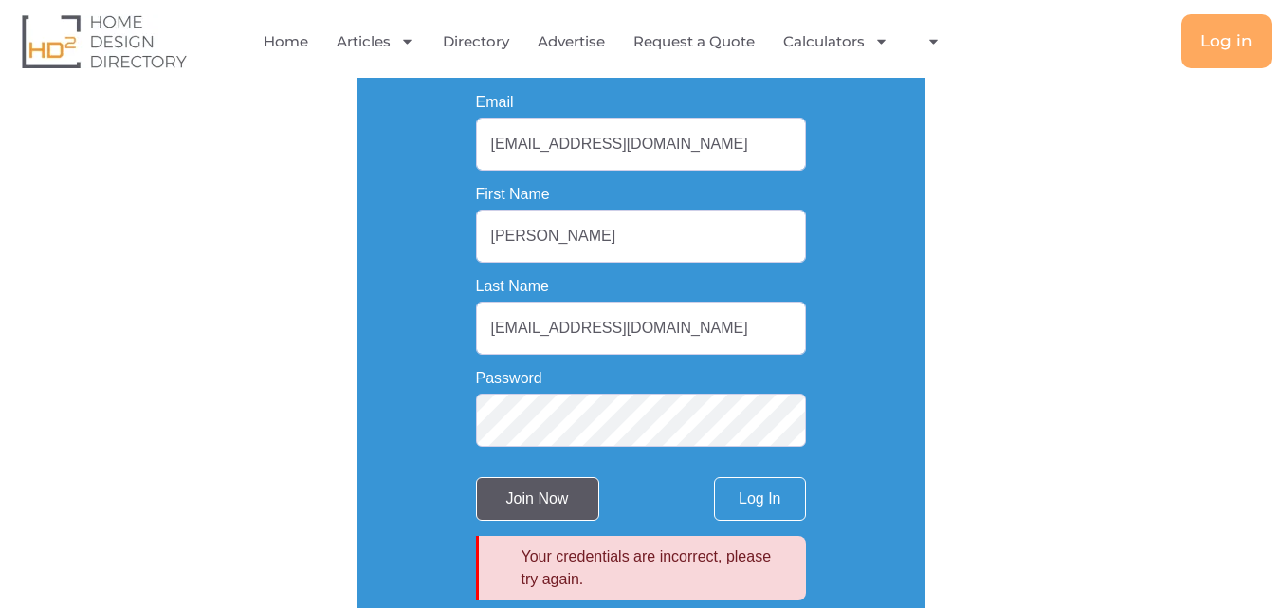
click at [553, 498] on input "Join Now" at bounding box center [537, 499] width 123 height 44
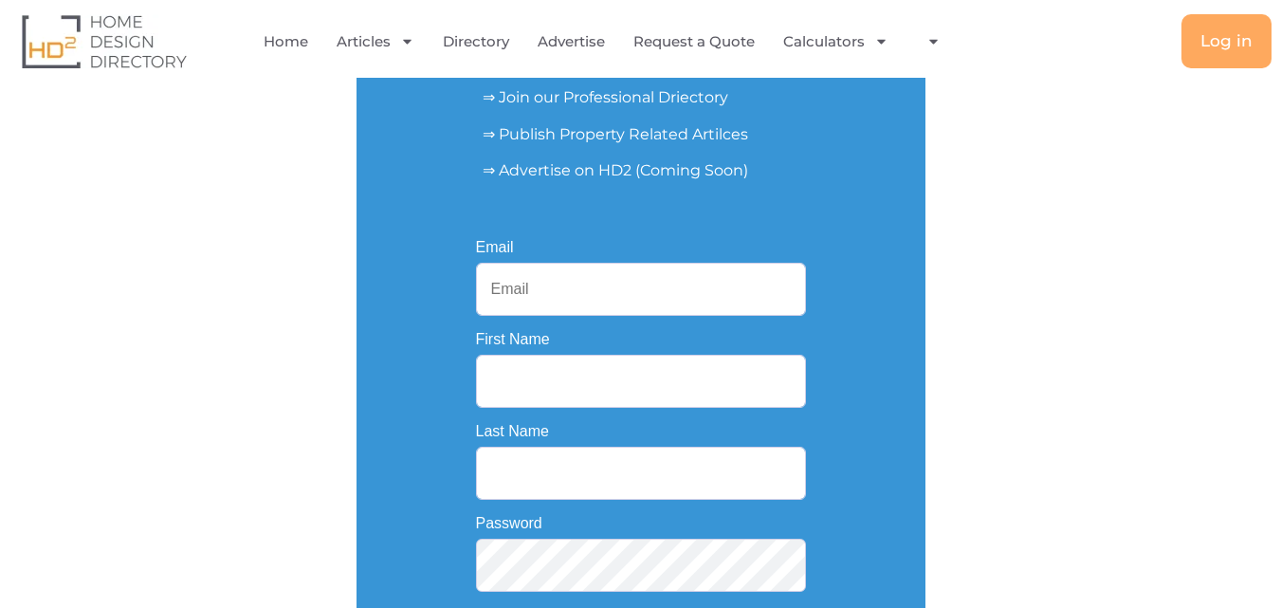
scroll to position [285, 0]
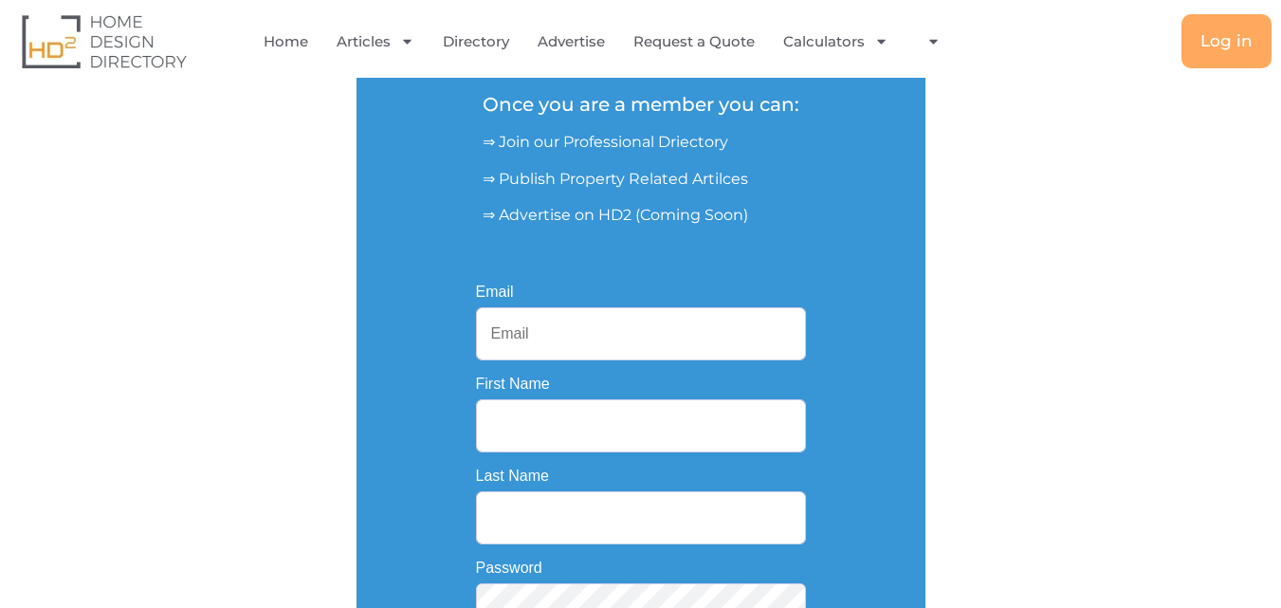
click at [629, 323] on input "Email" at bounding box center [641, 333] width 330 height 53
click at [1224, 37] on span "Log in" at bounding box center [1227, 41] width 52 height 16
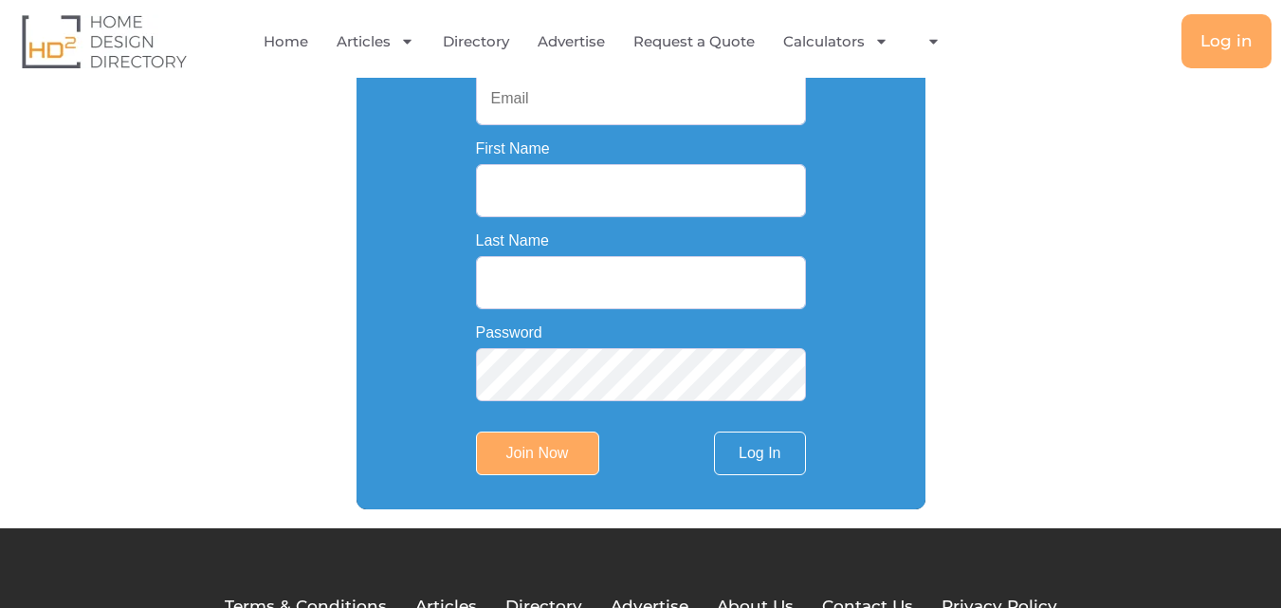
scroll to position [474, 0]
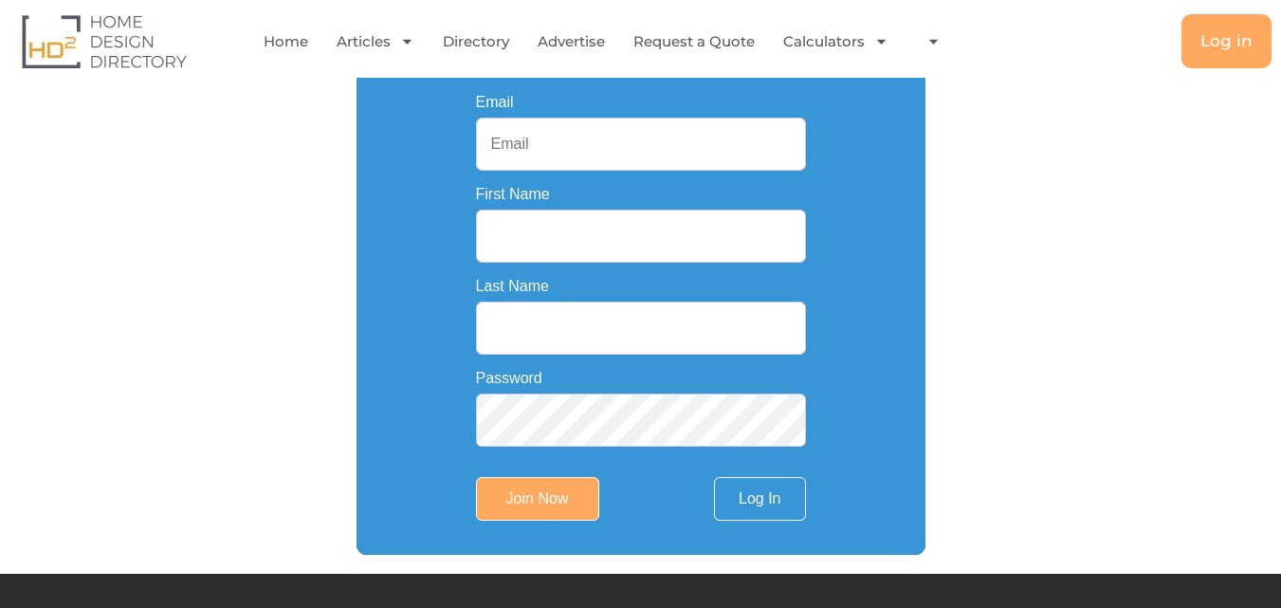
click at [646, 153] on input "Email" at bounding box center [641, 144] width 330 height 53
type input "[EMAIL_ADDRESS][DOMAIN_NAME]"
type input "[PERSON_NAME]"
type input "Coram"
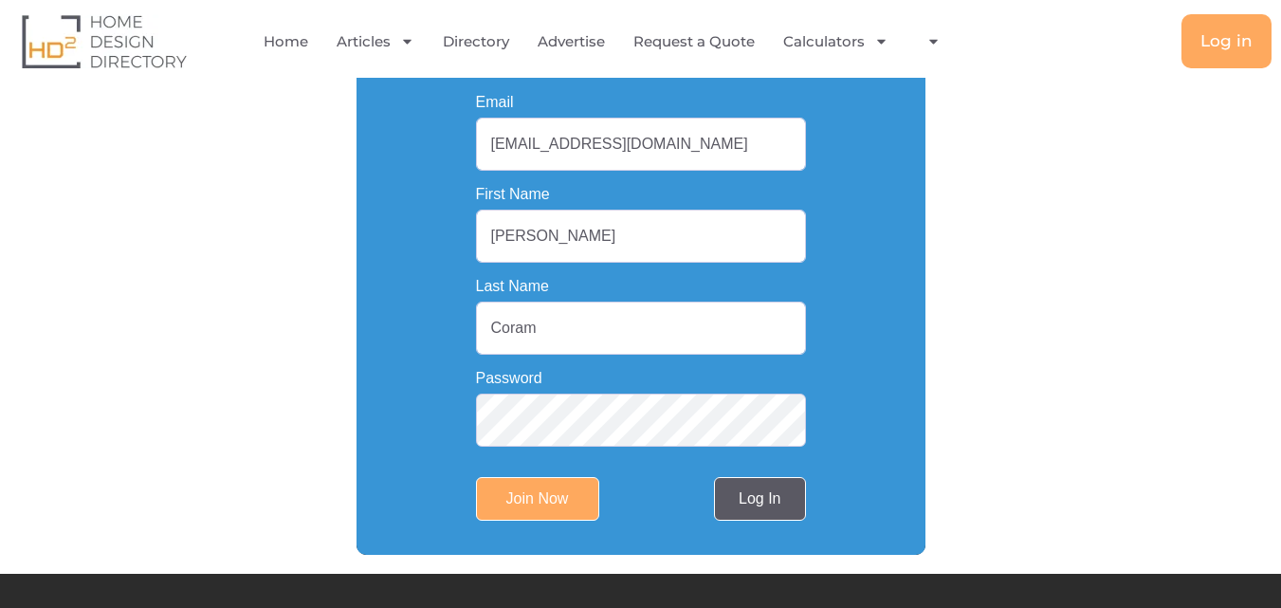
click at [771, 502] on link "Log In" at bounding box center [759, 499] width 91 height 44
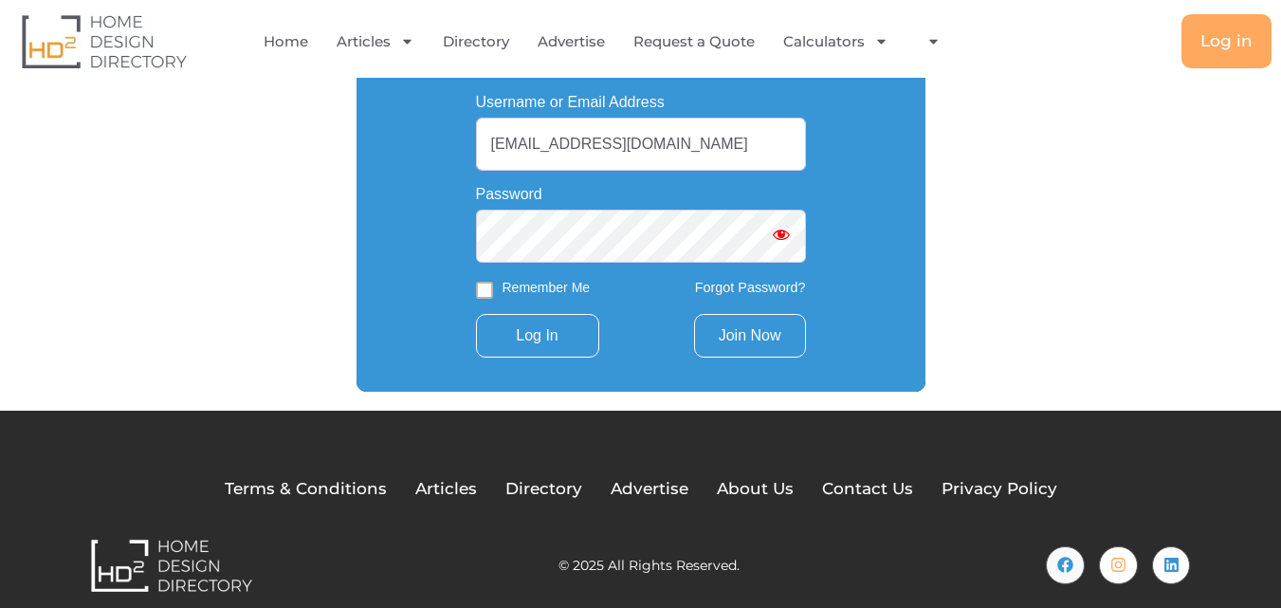
click at [756, 332] on link "Join Now" at bounding box center [750, 336] width 112 height 44
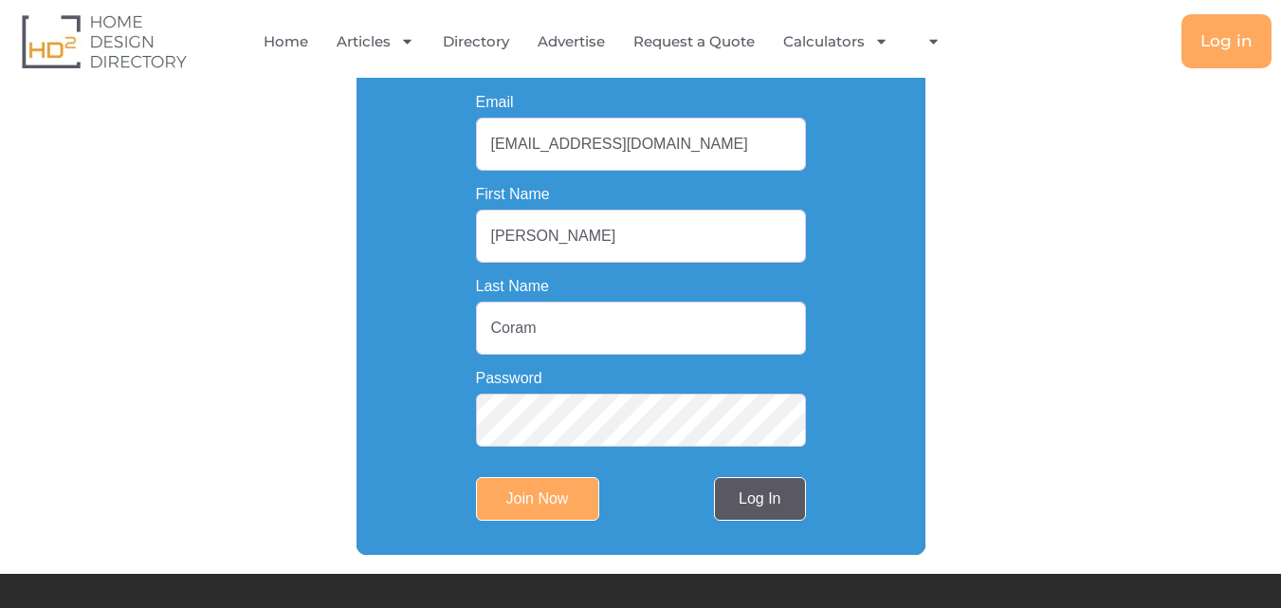
click at [777, 505] on link "Log In" at bounding box center [759, 499] width 91 height 44
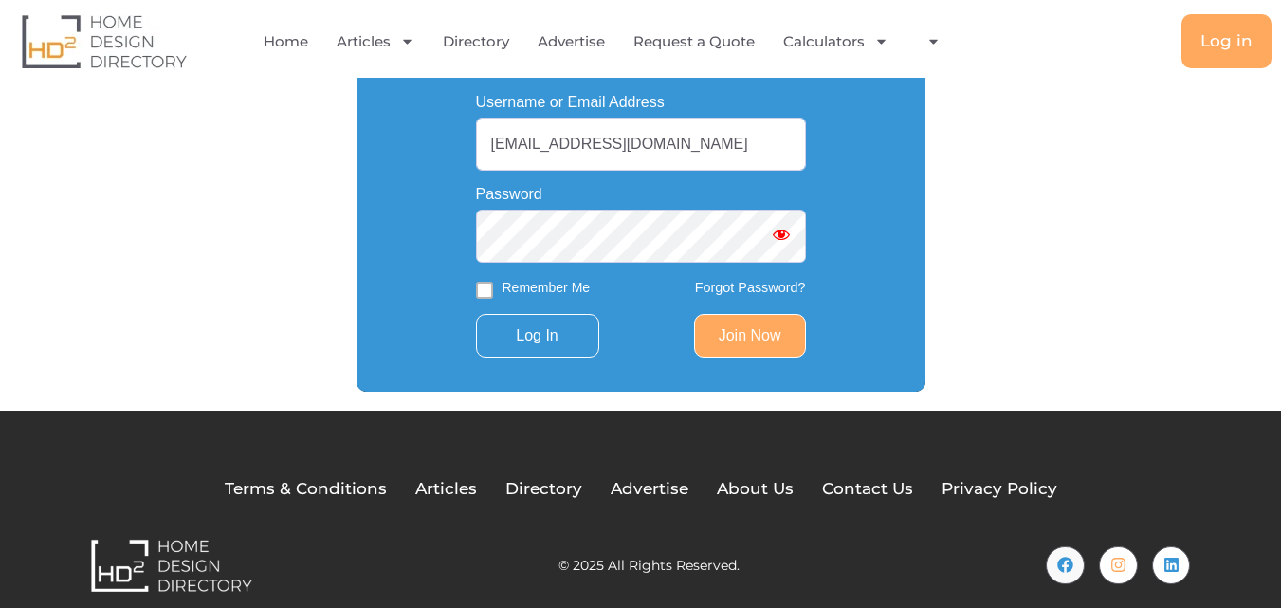
drag, startPoint x: 481, startPoint y: 292, endPoint x: 496, endPoint y: 300, distance: 17.0
click at [482, 292] on input "Remember Me" at bounding box center [484, 290] width 17 height 17
checkbox input "true"
click at [542, 340] on input "Log In" at bounding box center [537, 336] width 123 height 44
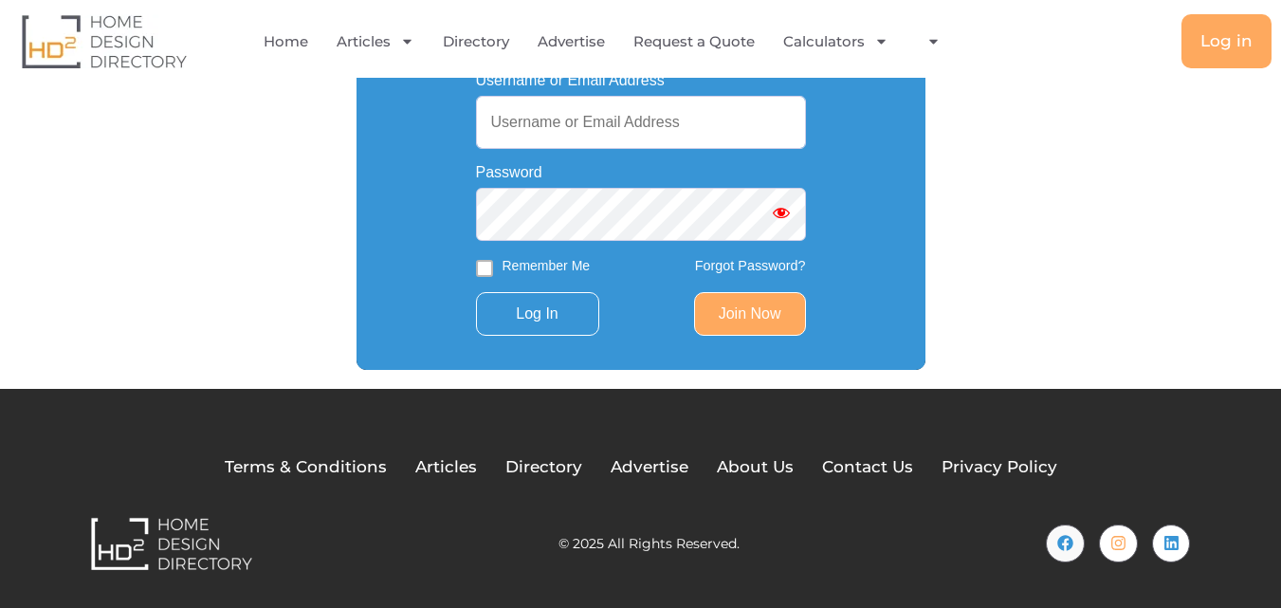
scroll to position [498, 0]
type input "[EMAIL_ADDRESS][DOMAIN_NAME]"
click at [487, 267] on input "Remember Me" at bounding box center [484, 268] width 17 height 17
checkbox input "true"
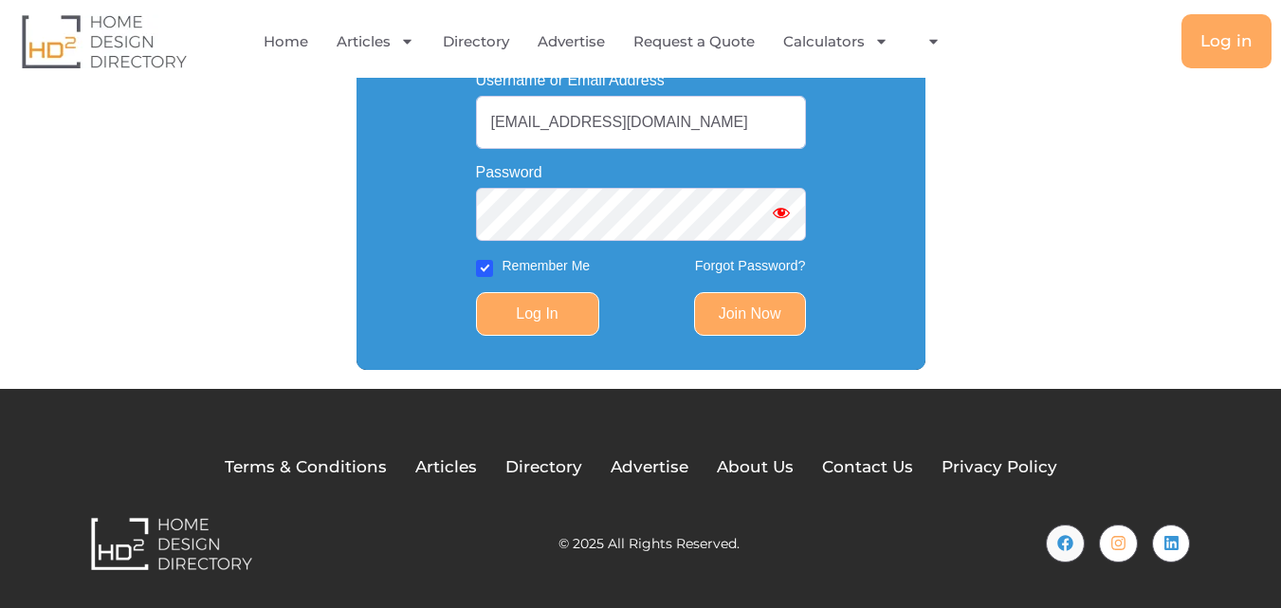
click at [532, 318] on input "Log In" at bounding box center [537, 314] width 123 height 44
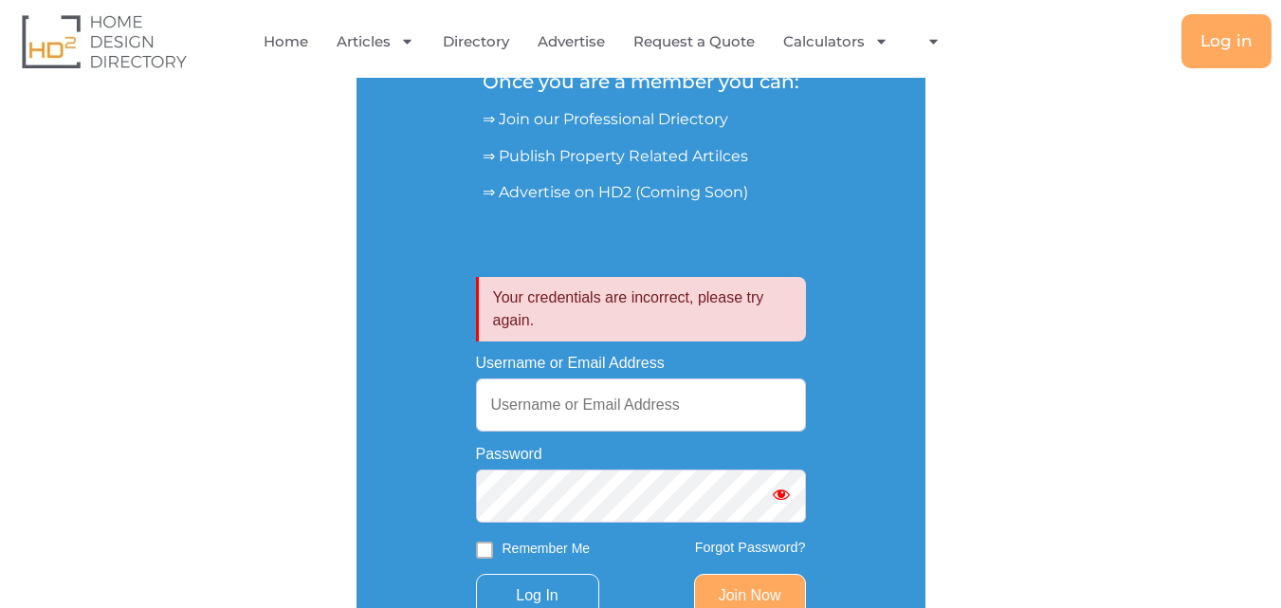
scroll to position [497, 0]
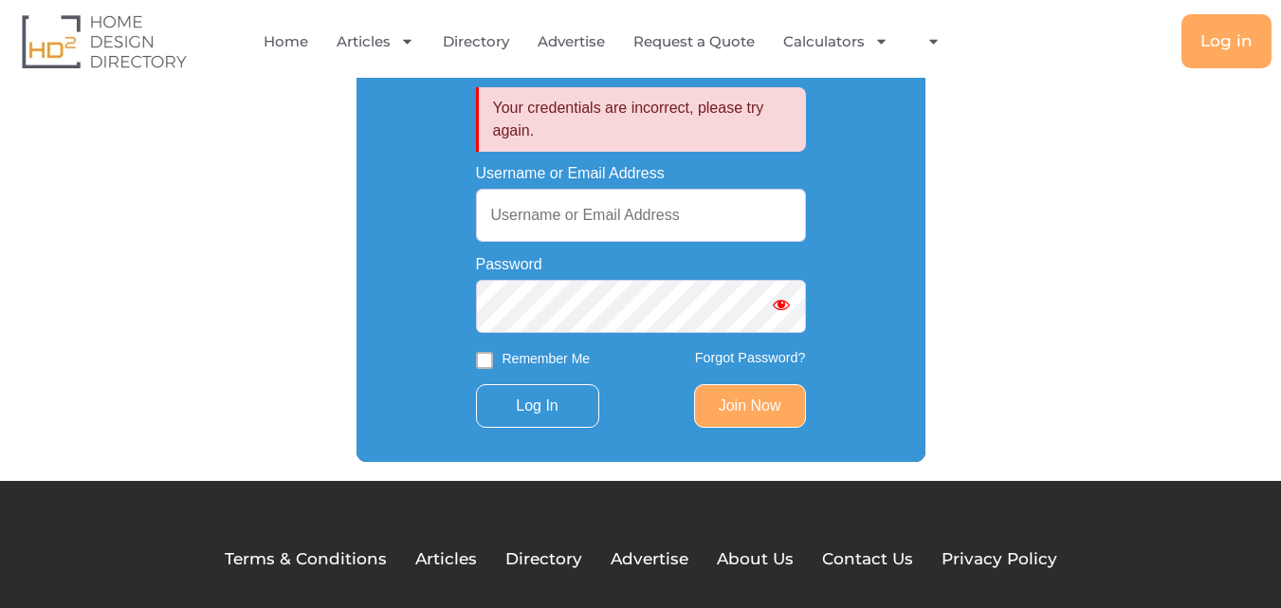
type input "[EMAIL_ADDRESS][DOMAIN_NAME]"
click at [777, 356] on link "Forgot Password?" at bounding box center [750, 357] width 111 height 15
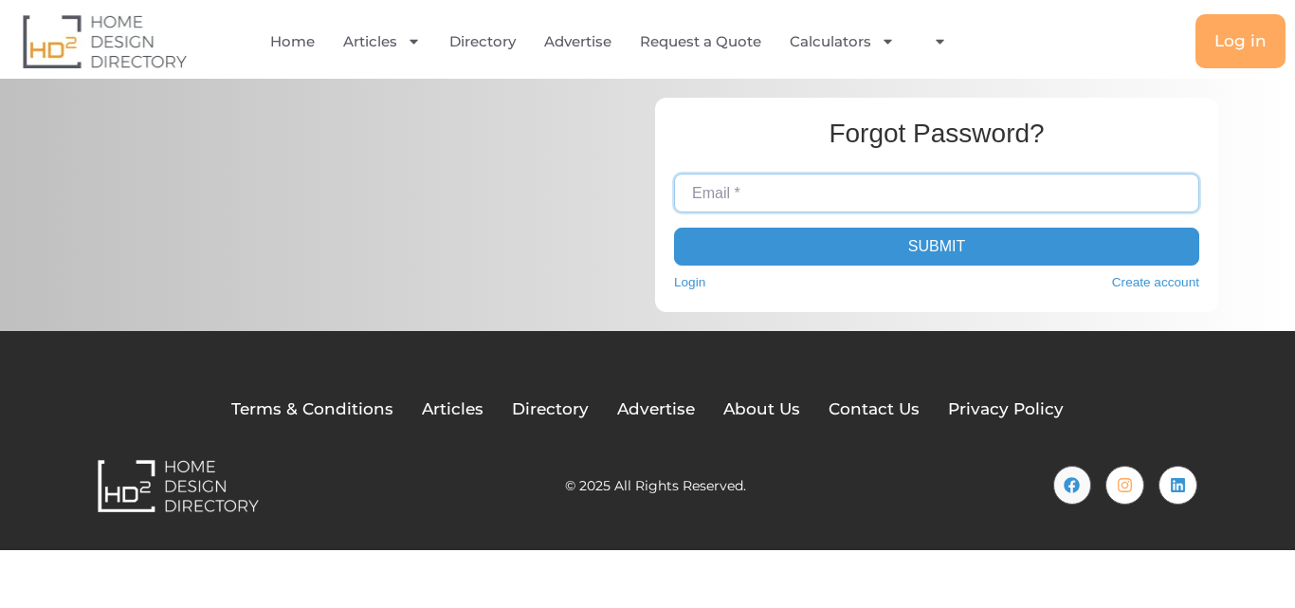
click at [729, 196] on input "Email *" at bounding box center [936, 193] width 525 height 38
type input "schulteconstructionseo@gmail.com"
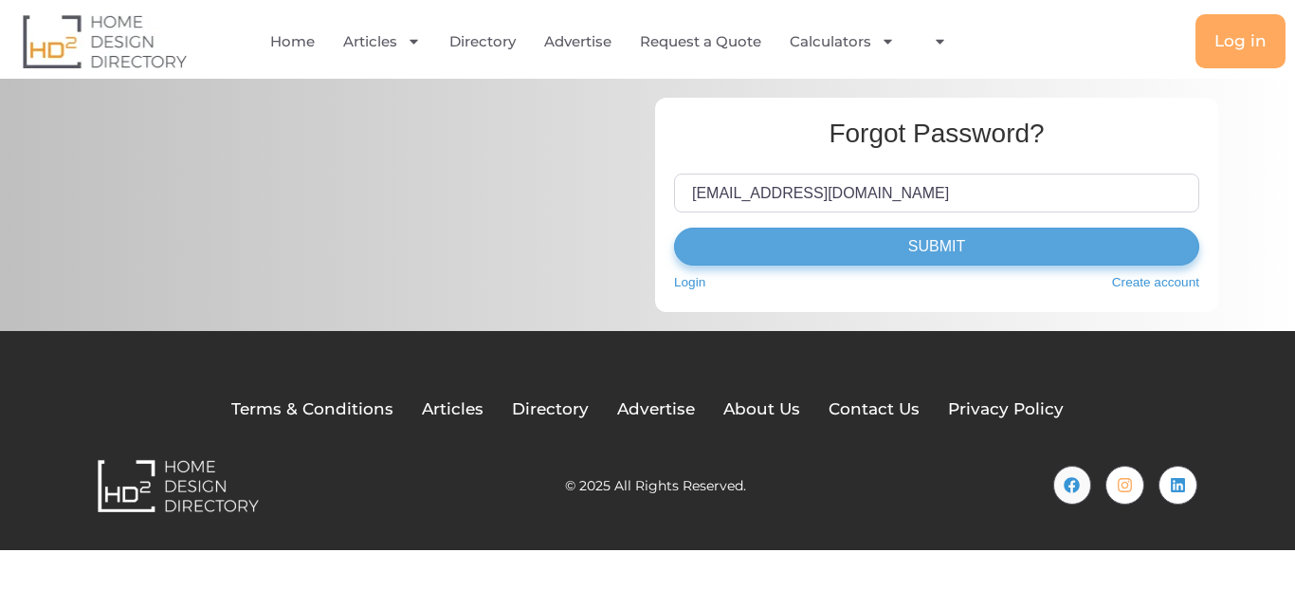
click at [988, 246] on button "Submit" at bounding box center [936, 247] width 525 height 38
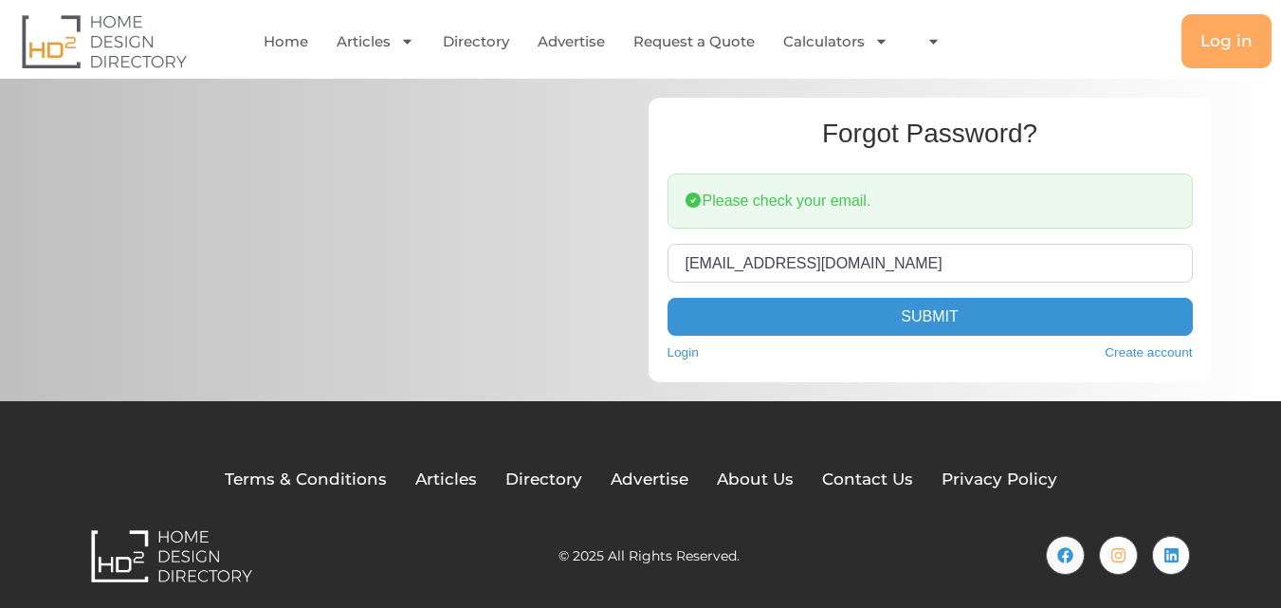
click at [92, 39] on img at bounding box center [104, 41] width 165 height 54
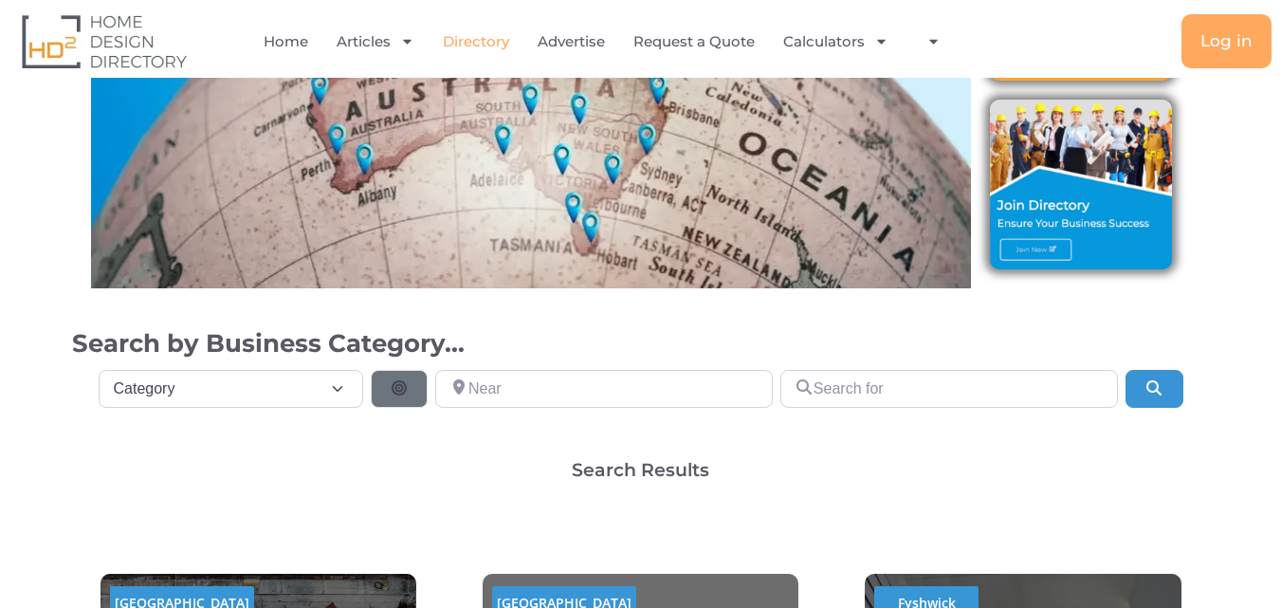
scroll to position [474, 0]
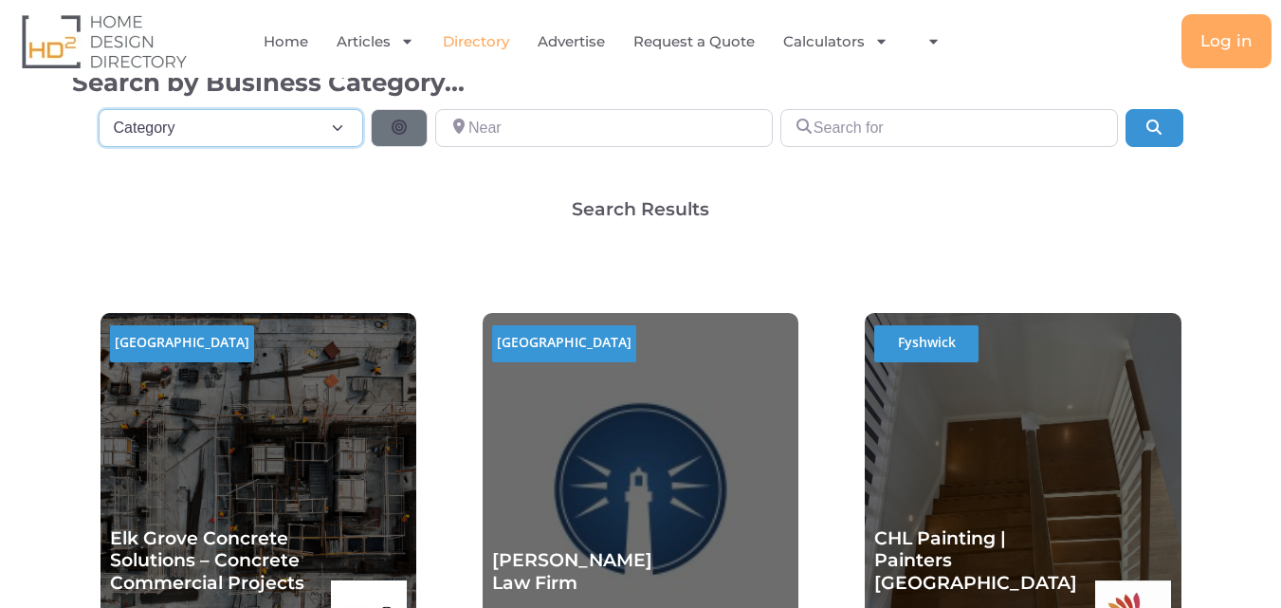
click at [293, 140] on select "Category Category Accounting Antenna Installation & Services Architects Bathroo…" at bounding box center [232, 128] width 266 height 38
click at [285, 125] on select "Category Category Accounting Antenna Installation & Services Architects Bathroo…" at bounding box center [232, 128] width 266 height 38
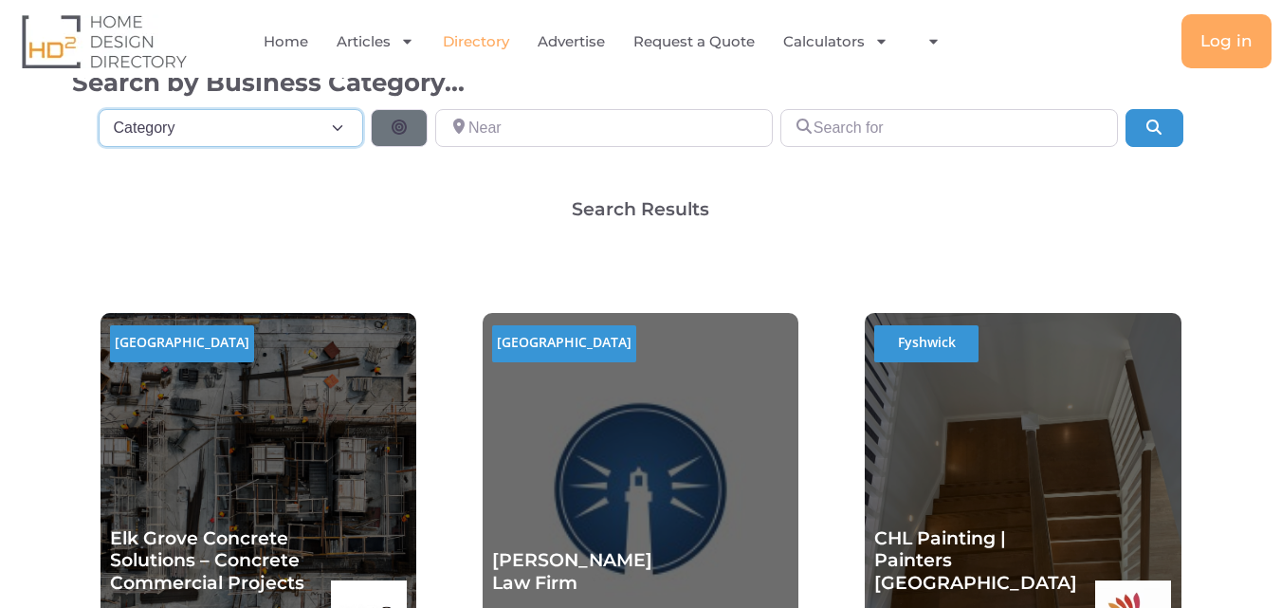
select select "792"
click at [99, 109] on select "Category Category Accounting Antenna Installation & Services Architects Bathroo…" at bounding box center [232, 128] width 266 height 38
click at [954, 127] on input "Search for" at bounding box center [949, 128] width 338 height 38
type input "S"
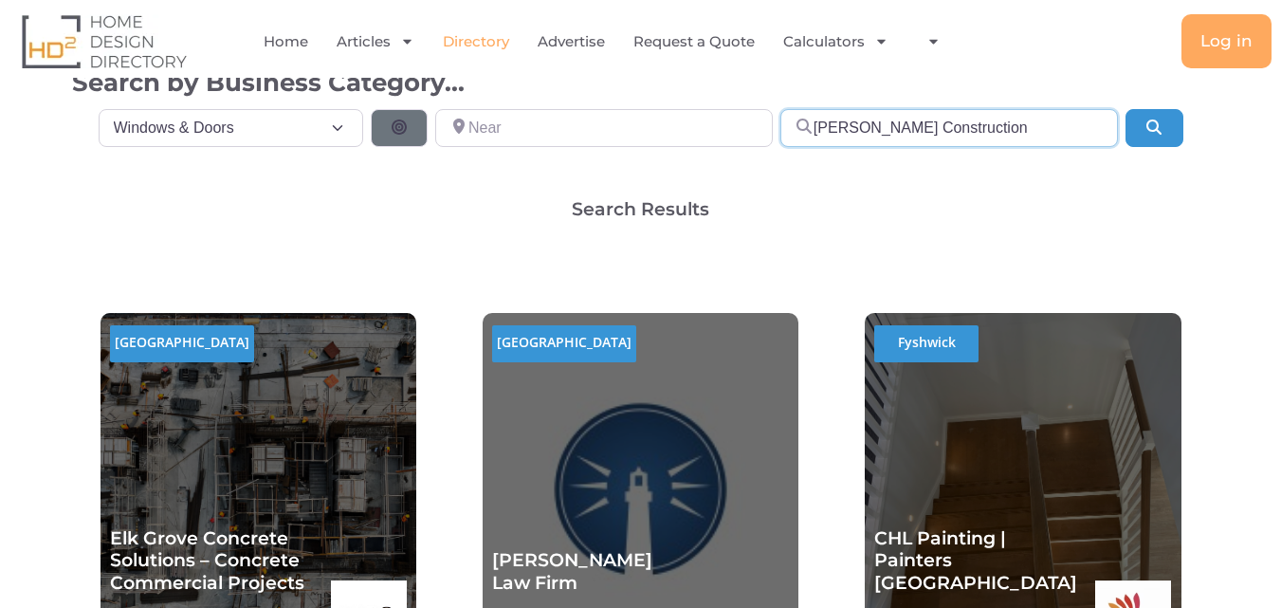
type input "Schulte Construction"
drag, startPoint x: 648, startPoint y: 122, endPoint x: 645, endPoint y: 143, distance: 21.1
click at [646, 131] on input "Near" at bounding box center [604, 128] width 338 height 38
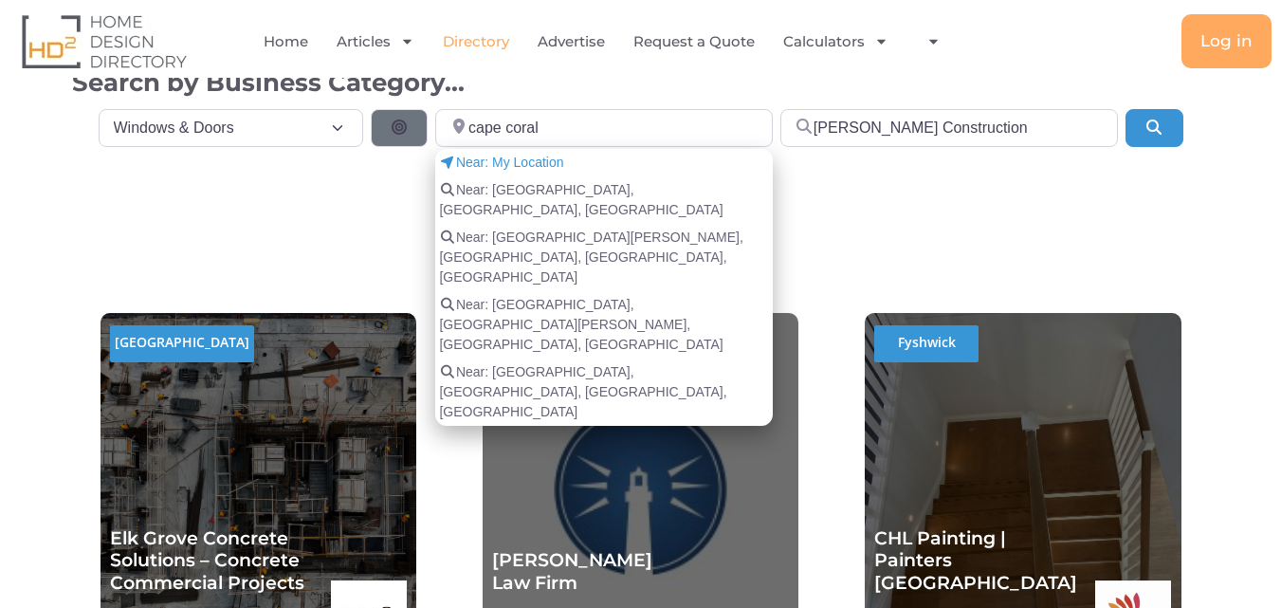
click at [632, 186] on li "Near: Cape Coral, FL, USA" at bounding box center [604, 199] width 338 height 47
type input "Cape Coral, FL, USA"
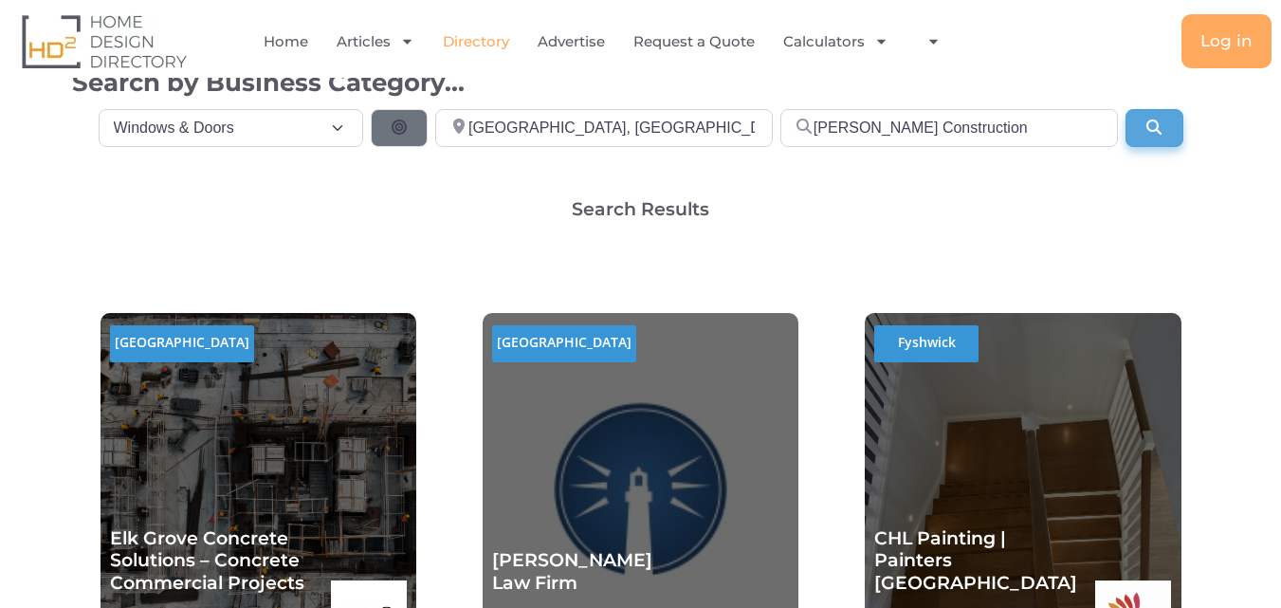
click at [1168, 114] on button "Search" at bounding box center [1154, 128] width 57 height 38
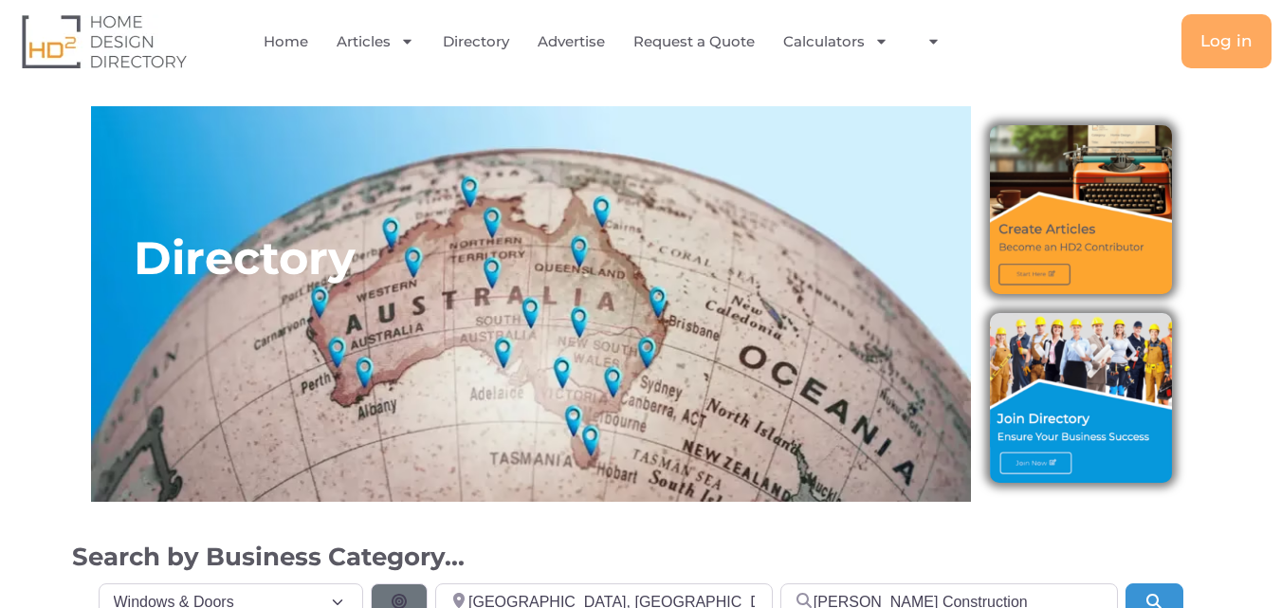
select select "792"
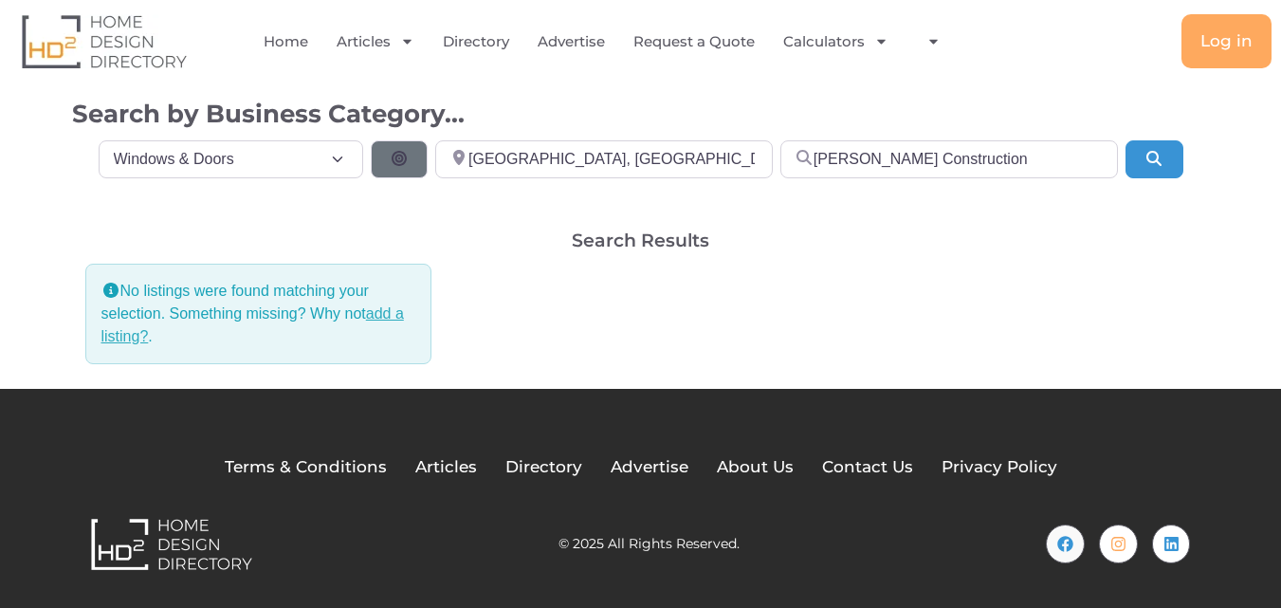
click at [380, 309] on link "add a listing?" at bounding box center [252, 324] width 303 height 39
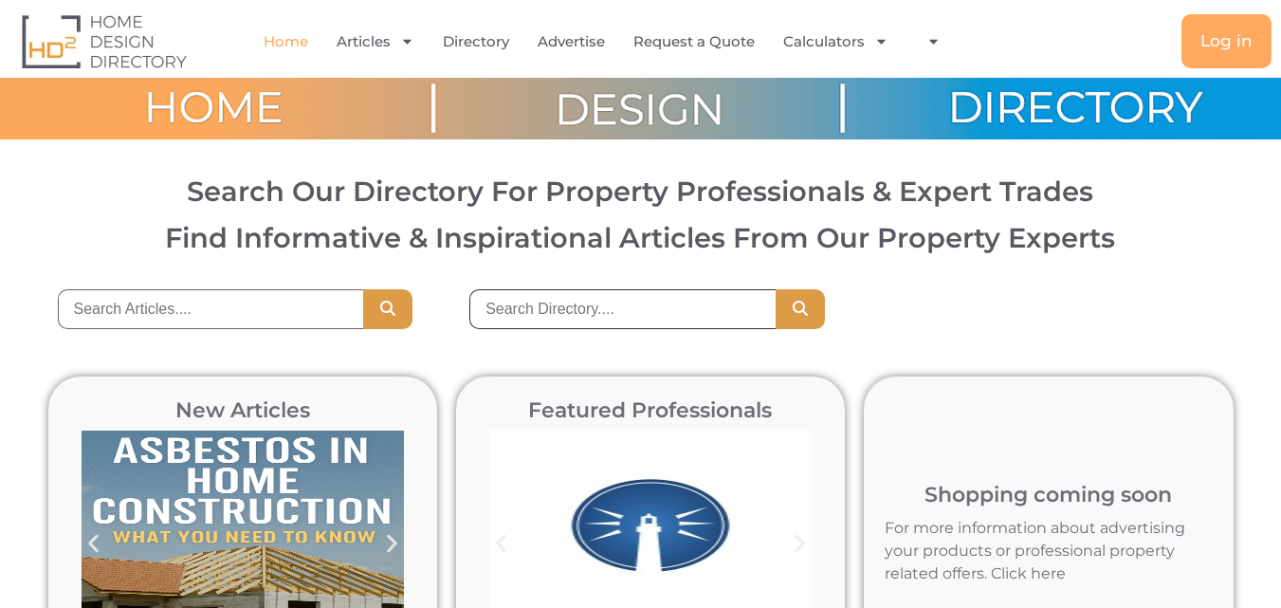
click at [717, 321] on input "search" at bounding box center [622, 309] width 306 height 40
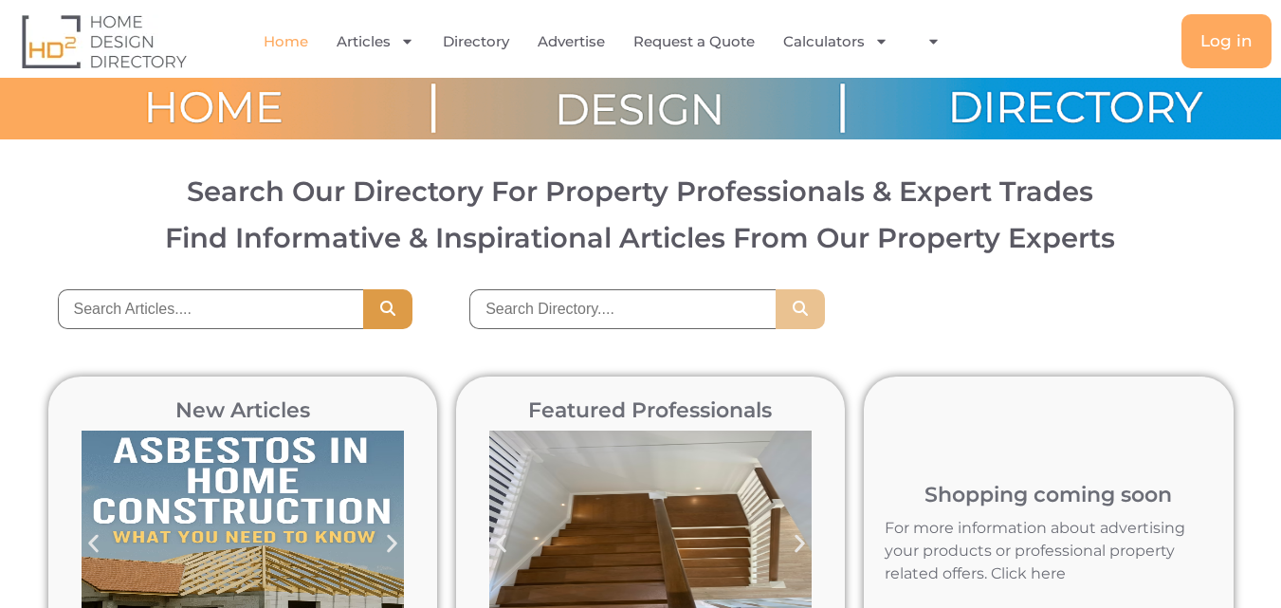
click at [808, 309] on icon "Search" at bounding box center [800, 308] width 19 height 15
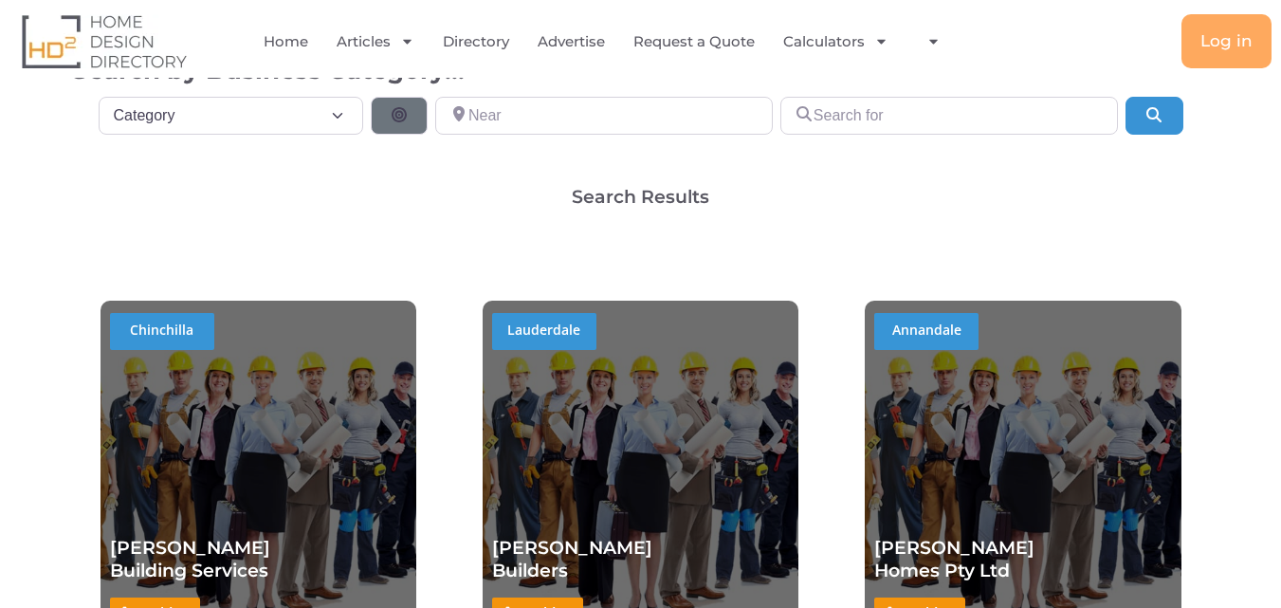
scroll to position [379, 0]
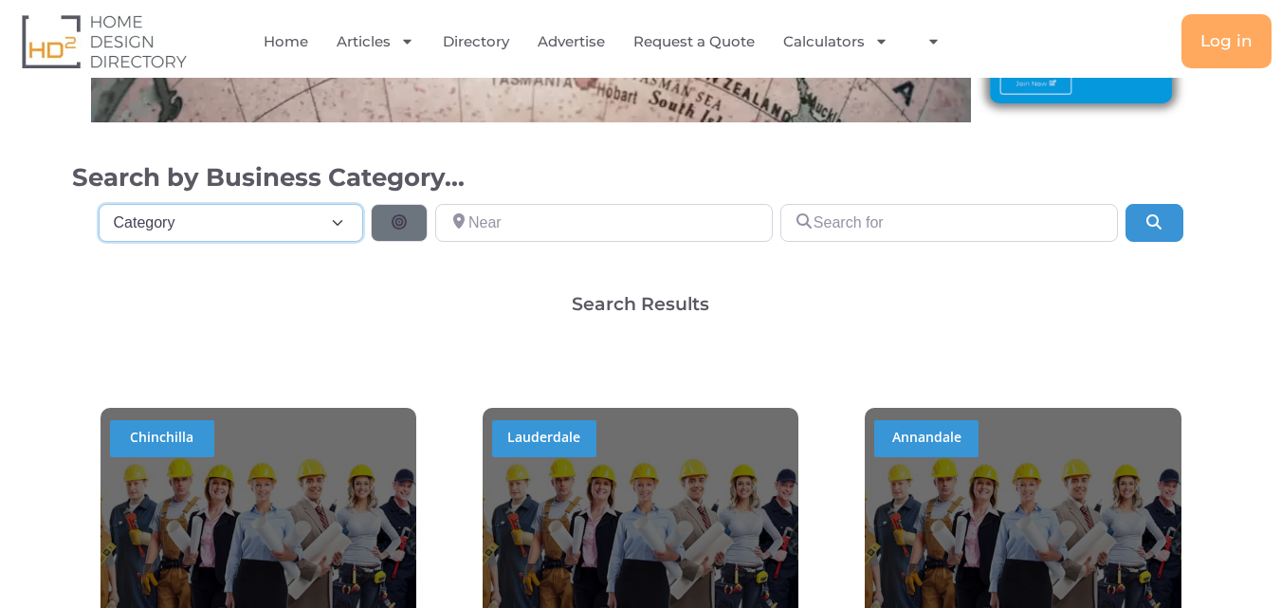
click at [202, 225] on select "Category Category Accounting Antenna Installation & Services Architects Bathroo…" at bounding box center [232, 223] width 266 height 38
select select "508"
click at [99, 204] on select "Category Category Accounting Antenna Installation & Services Architects Bathroo…" at bounding box center [232, 223] width 266 height 38
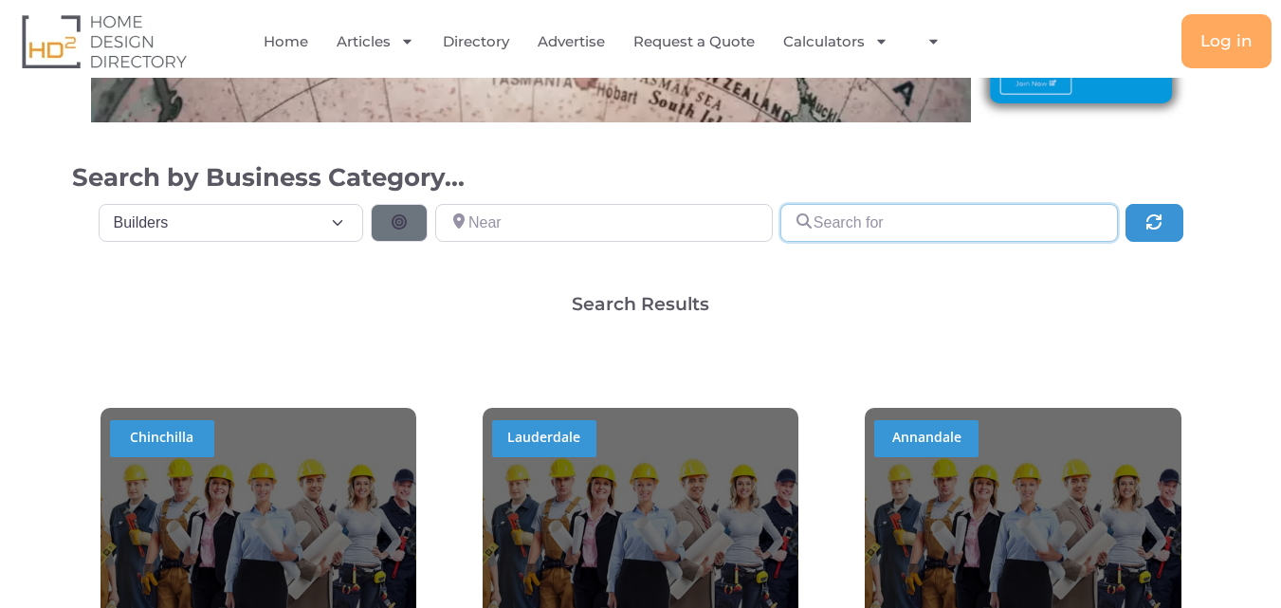
click at [1002, 221] on input "Search for" at bounding box center [949, 223] width 338 height 38
type input "Schulte"
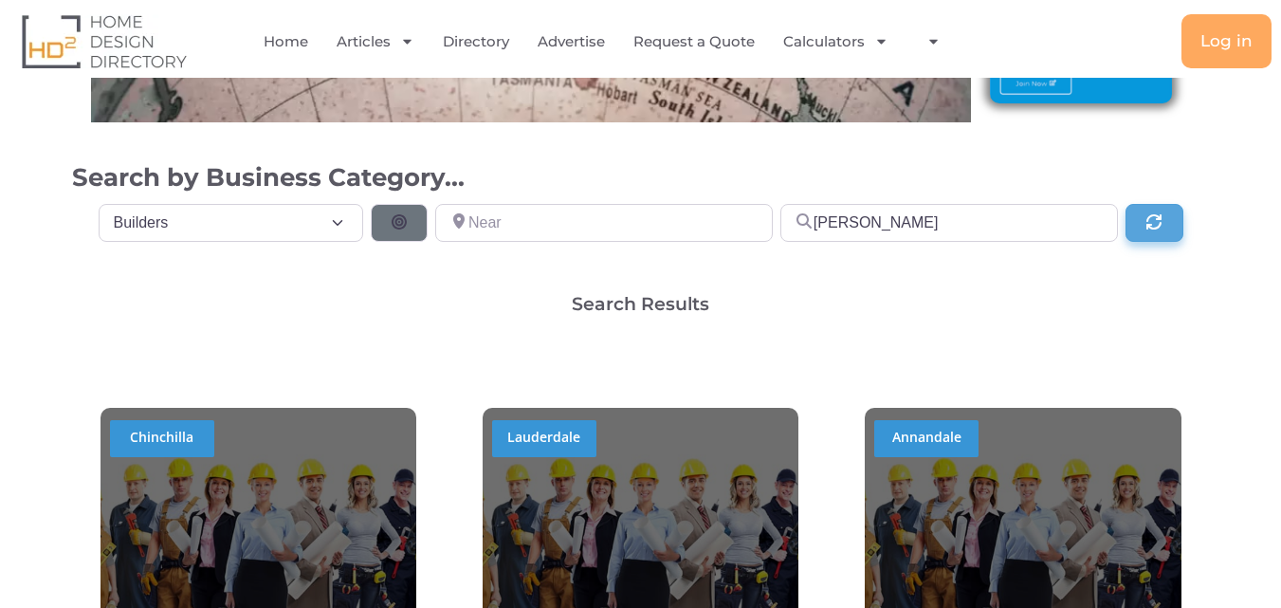
click at [1147, 215] on icon "Search" at bounding box center [1154, 221] width 19 height 15
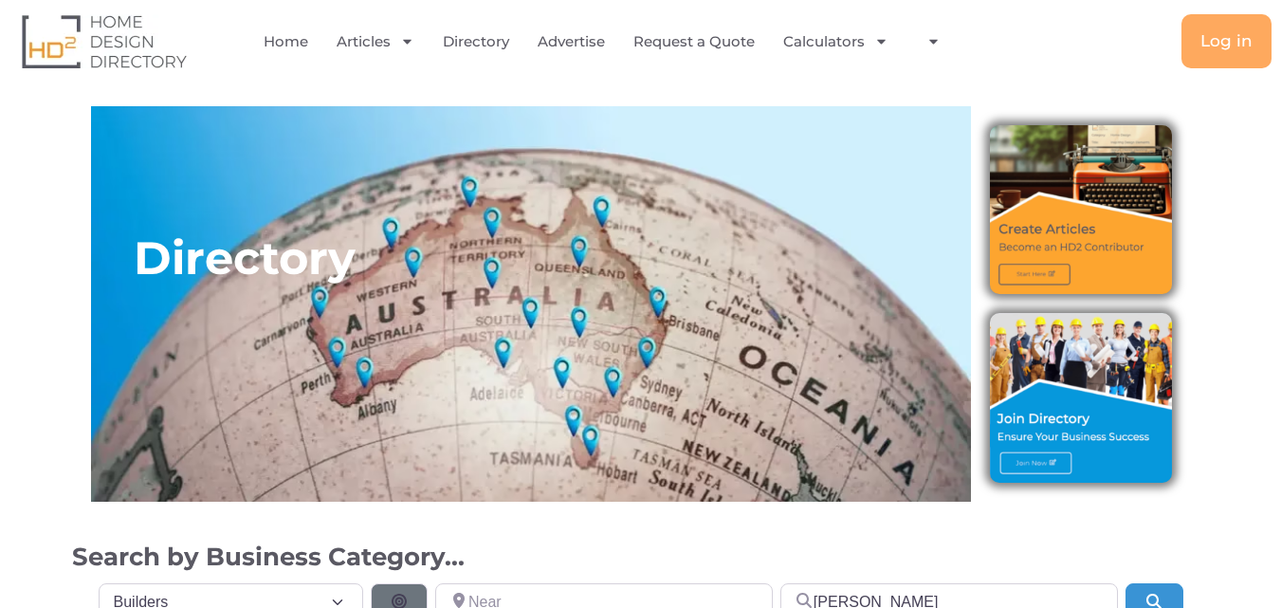
select select "508"
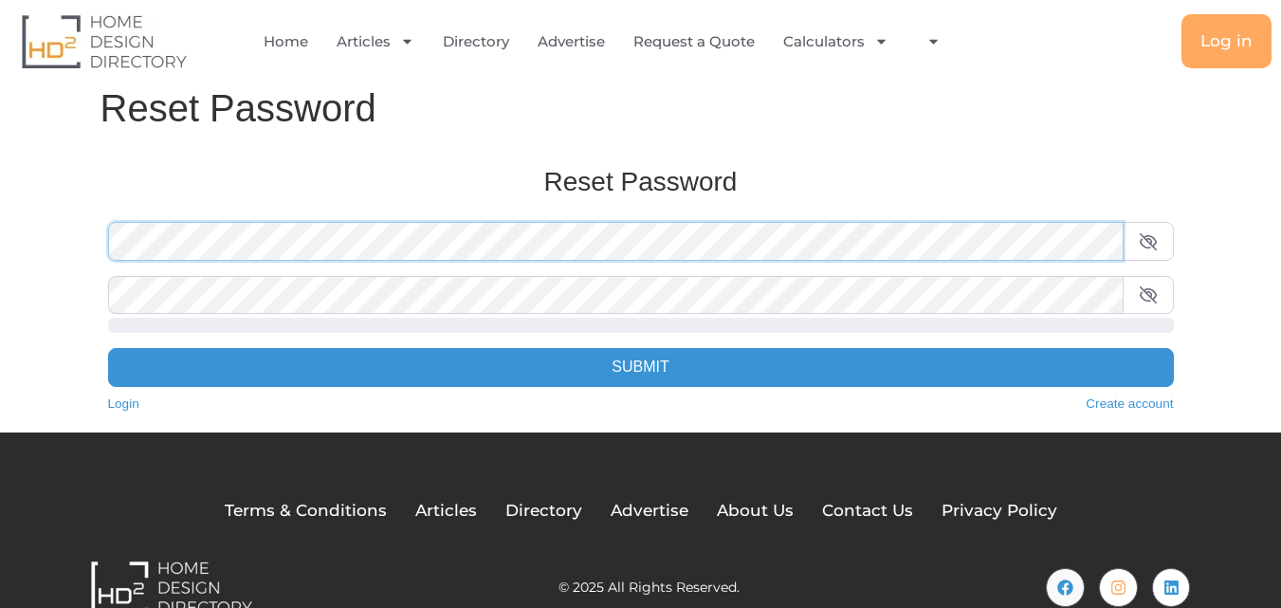
click at [0, 250] on body "Skip to content Home Articles Bathroom Renovation Ideas & Services Building Con…" at bounding box center [640, 326] width 1281 height 652
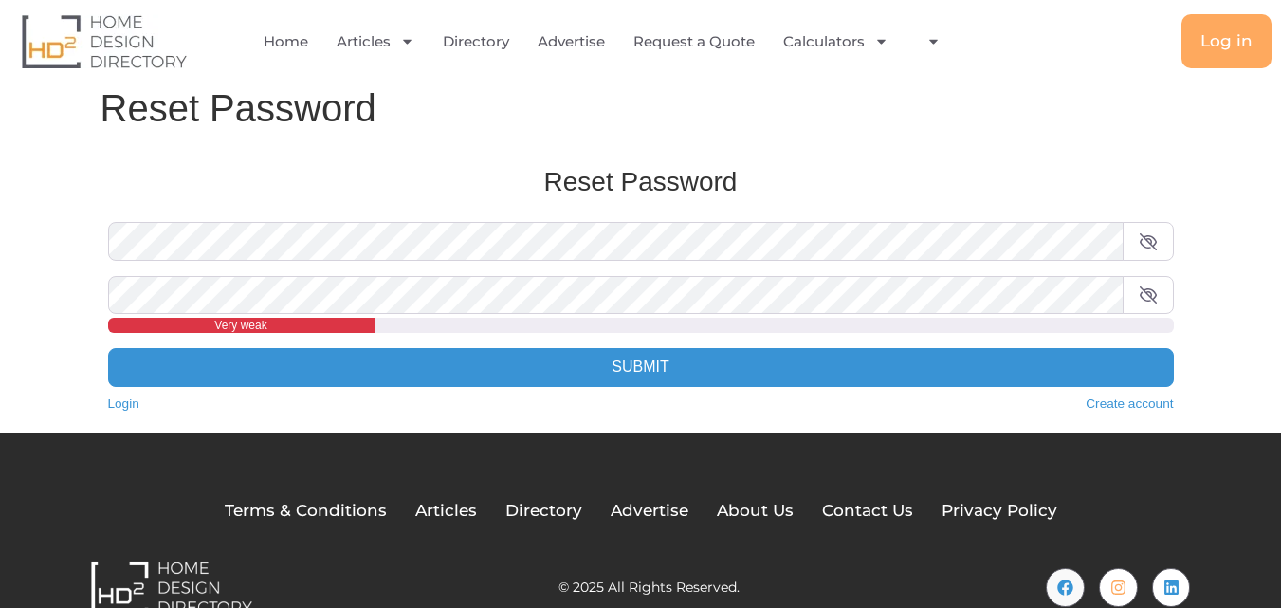
click at [1144, 287] on icon at bounding box center [1148, 294] width 19 height 15
click at [1144, 241] on icon at bounding box center [1148, 241] width 19 height 15
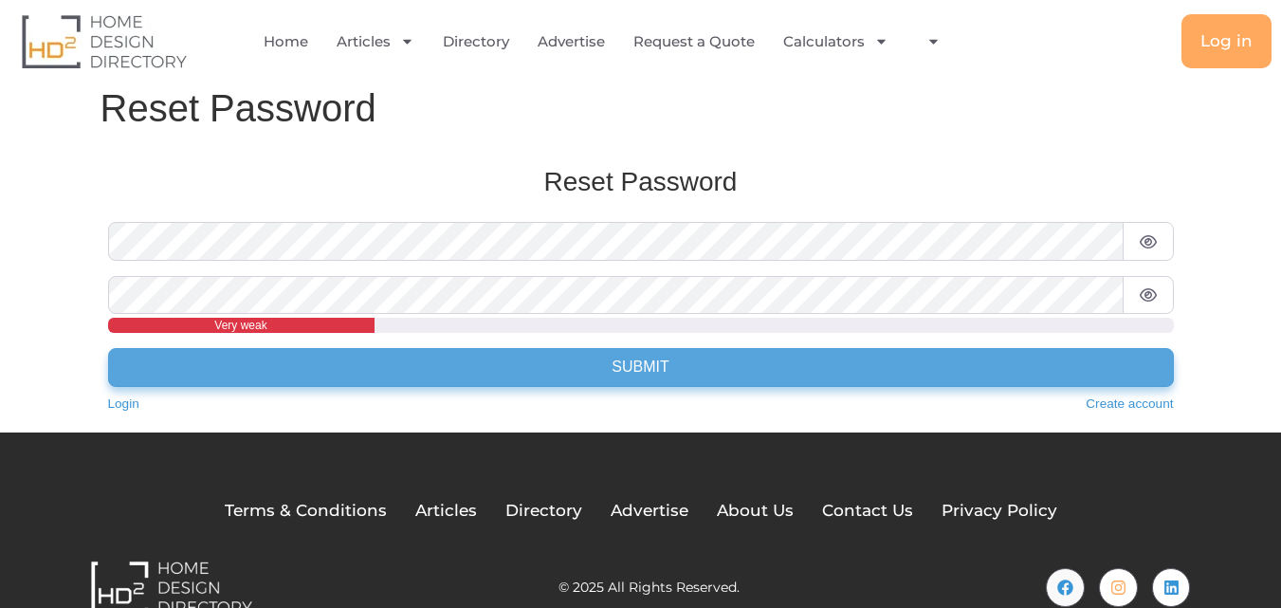
click at [703, 362] on button "Submit" at bounding box center [641, 367] width 1066 height 38
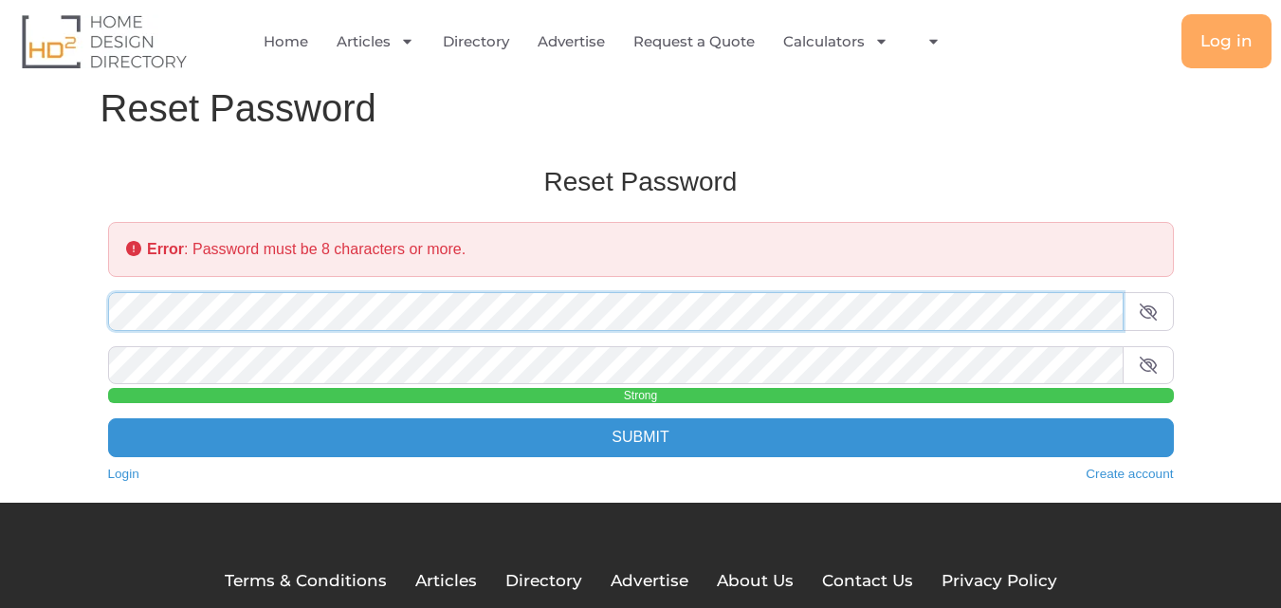
click at [0, 322] on body "Skip to content Home Articles Bathroom Renovation Ideas & Services Building Con…" at bounding box center [640, 361] width 1281 height 722
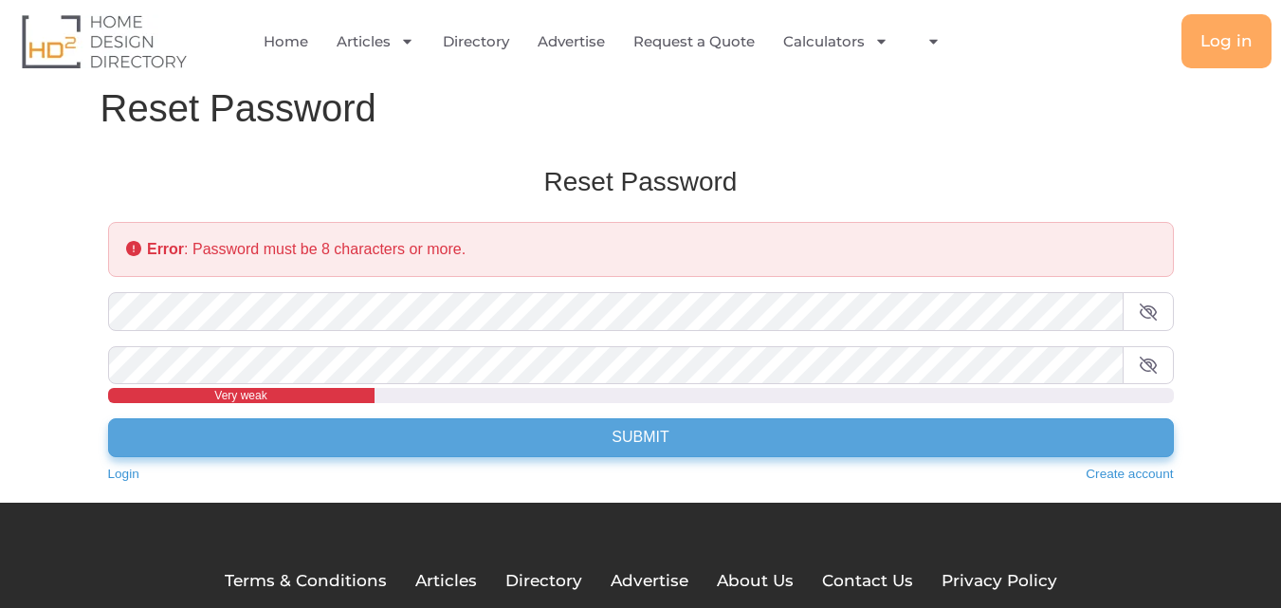
click at [598, 430] on button "Submit" at bounding box center [641, 437] width 1066 height 38
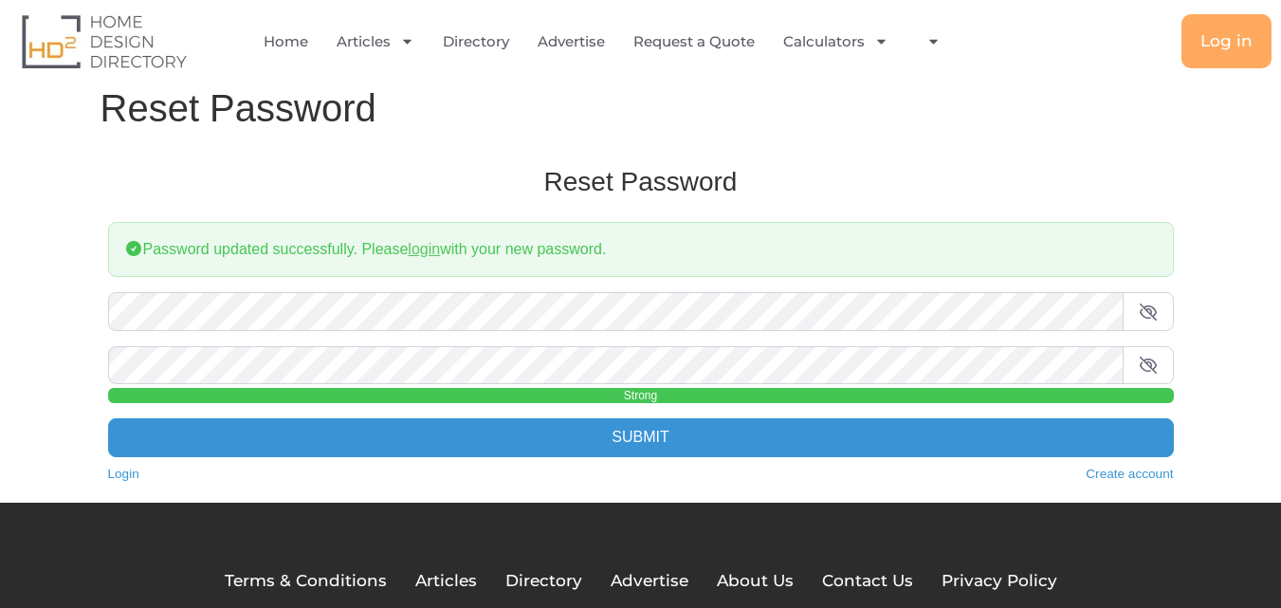
click at [420, 248] on link "login" at bounding box center [424, 249] width 32 height 16
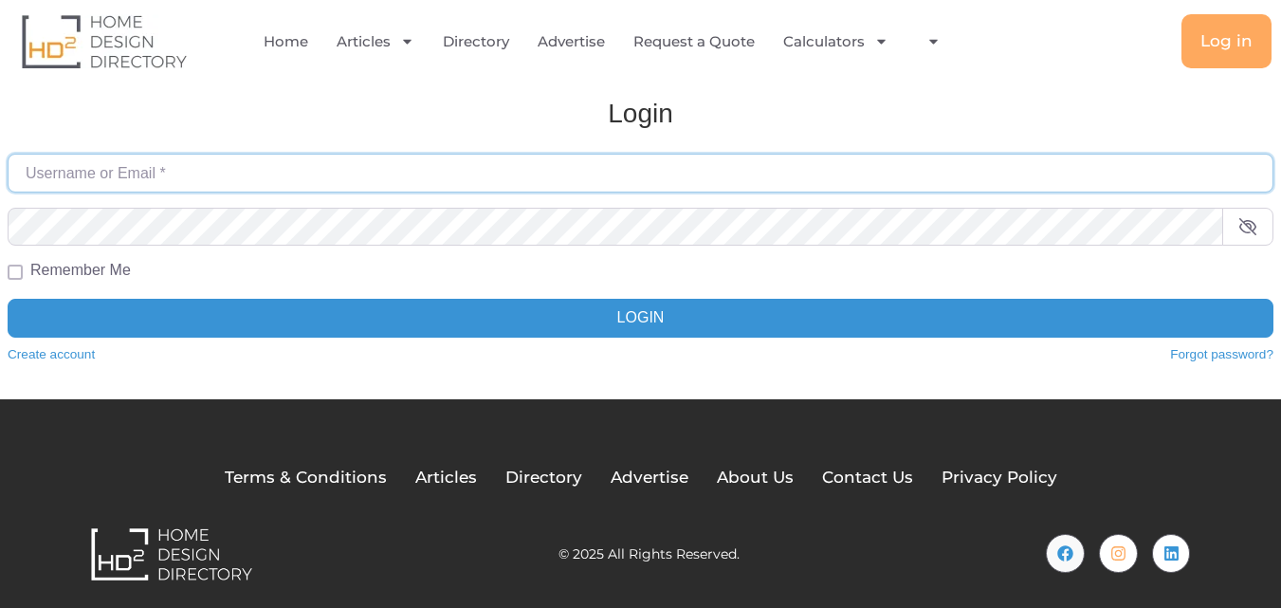
type input "[EMAIL_ADDRESS][DOMAIN_NAME]"
click at [393, 155] on input "[EMAIL_ADDRESS][DOMAIN_NAME]" at bounding box center [641, 173] width 1266 height 38
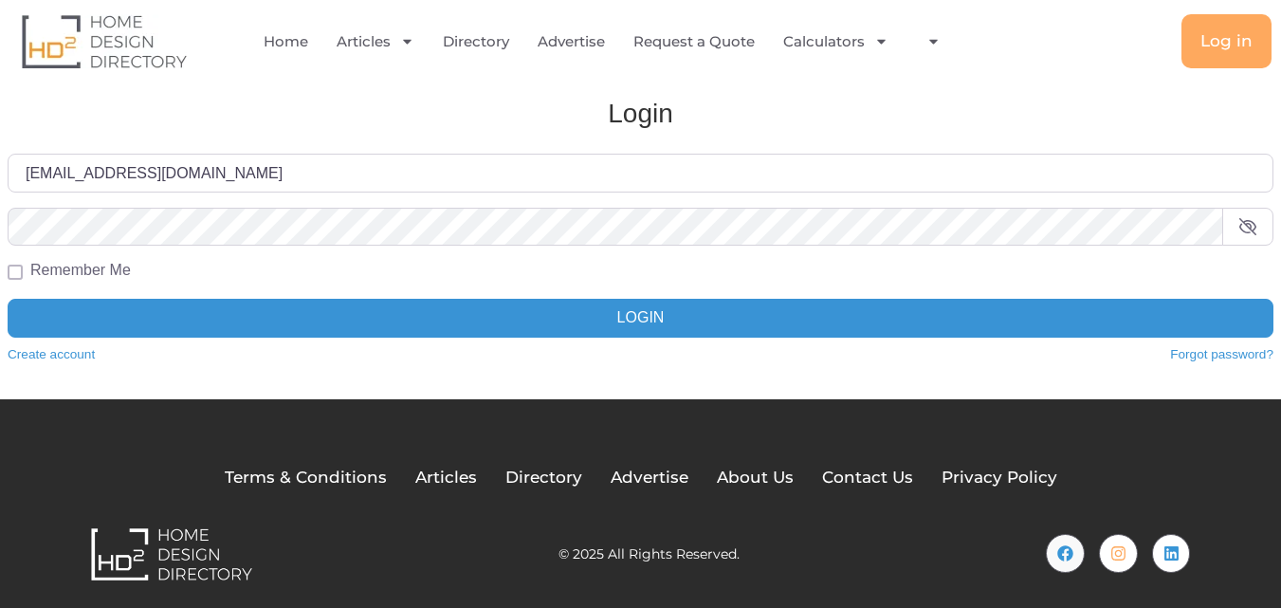
click at [569, 296] on form "Username or Email * [EMAIL_ADDRESS][DOMAIN_NAME] Password * Remember Me Login" at bounding box center [641, 245] width 1266 height 183
click at [16, 266] on input "Remember Me" at bounding box center [15, 272] width 15 height 15
checkbox input "true"
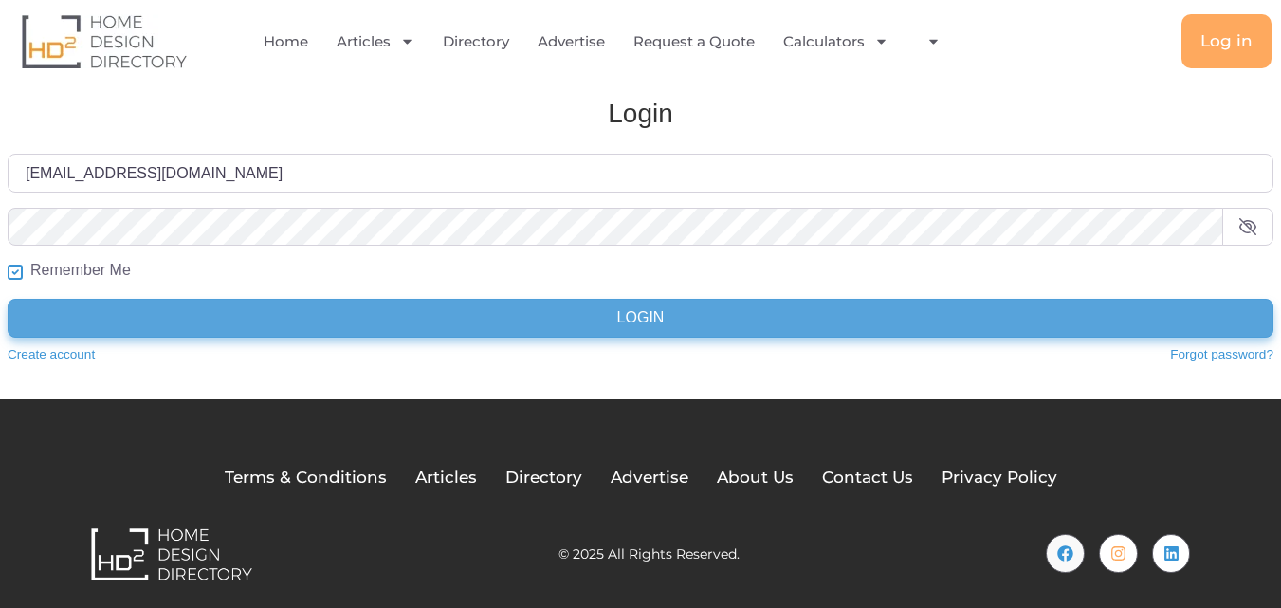
click at [623, 319] on button "Login" at bounding box center [641, 318] width 1266 height 38
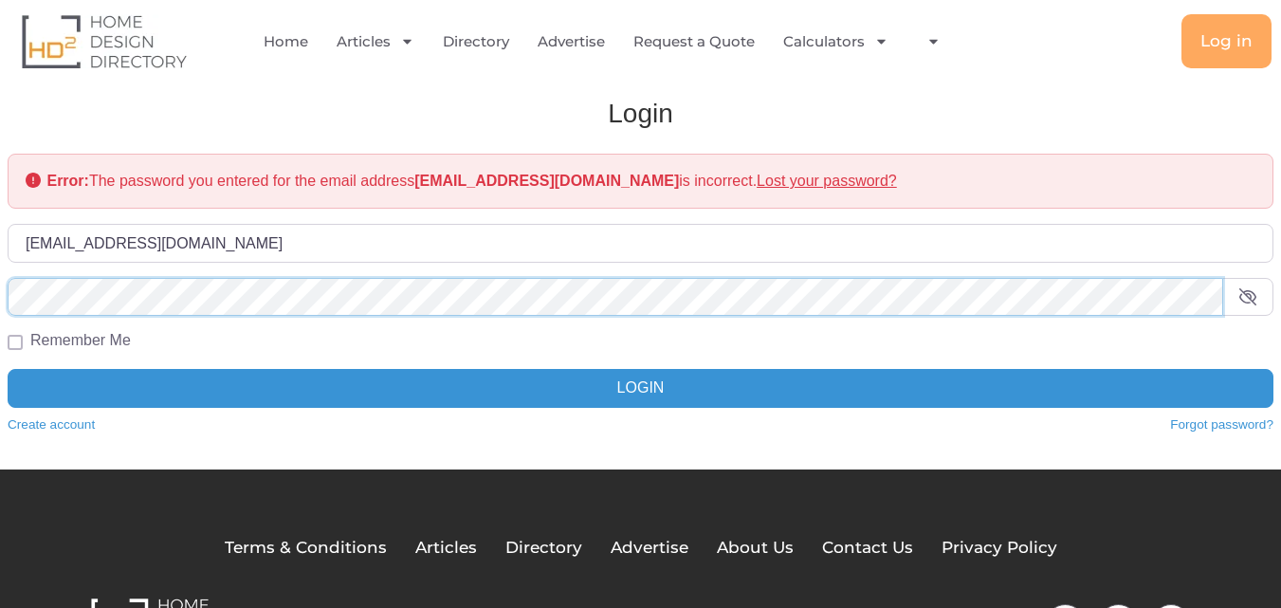
click at [0, 287] on div "Login Error: The password you entered for the email address [EMAIL_ADDRESS][DOM…" at bounding box center [641, 274] width 1304 height 392
click at [17, 340] on input "Remember Me" at bounding box center [15, 342] width 15 height 15
checkbox input "true"
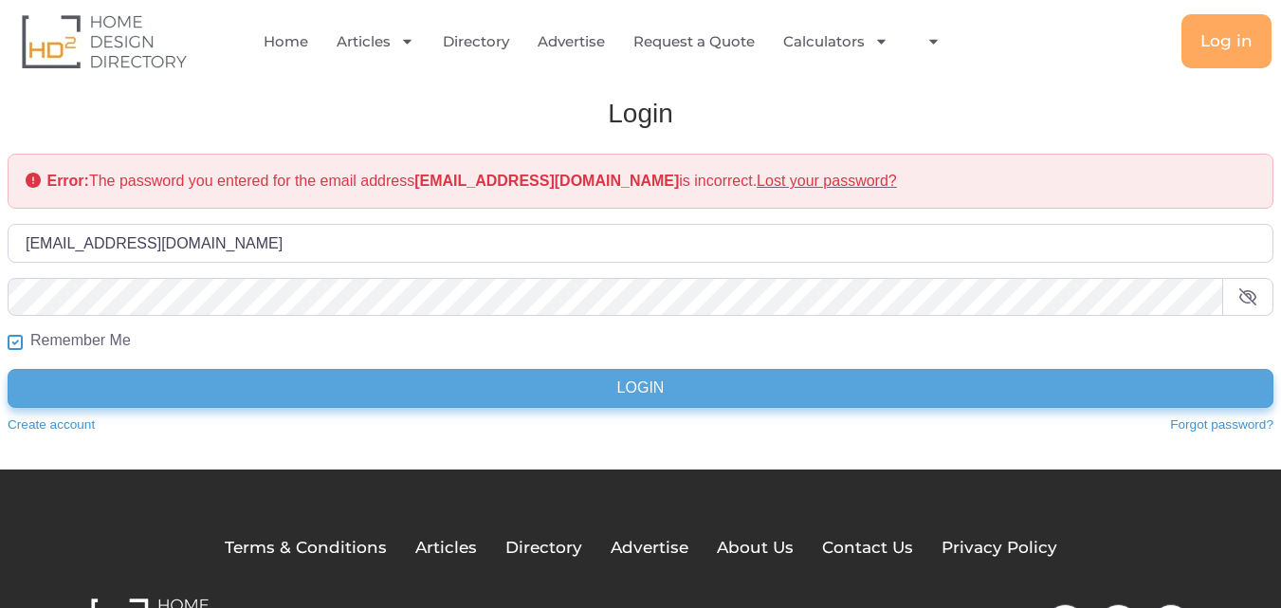
click at [730, 384] on button "Login" at bounding box center [641, 388] width 1266 height 38
